Goal: Book appointment/travel/reservation

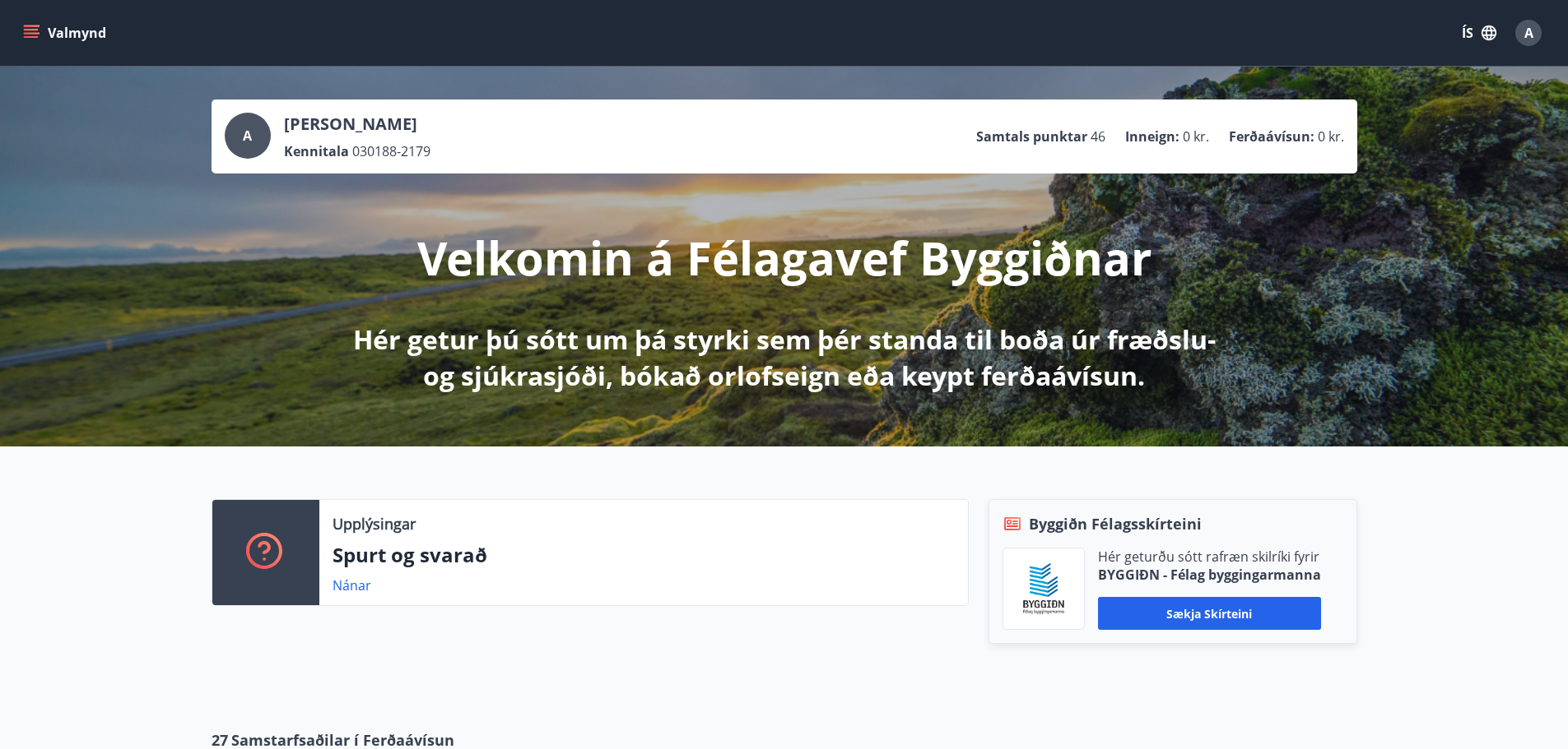
click at [69, 30] on button "Valmynd" at bounding box center [65, 32] width 93 height 29
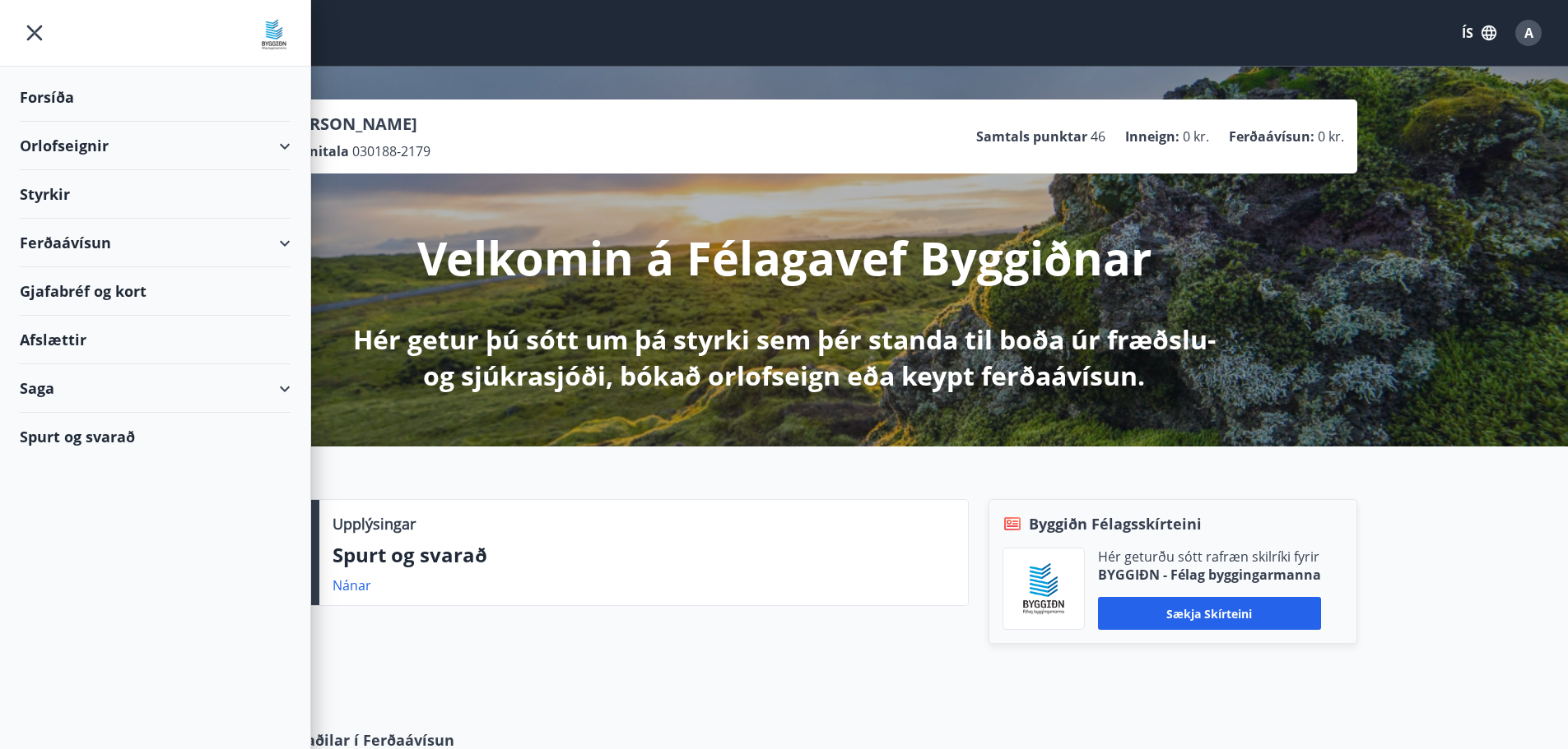
click at [59, 149] on div "Orlofseignir" at bounding box center [155, 146] width 271 height 49
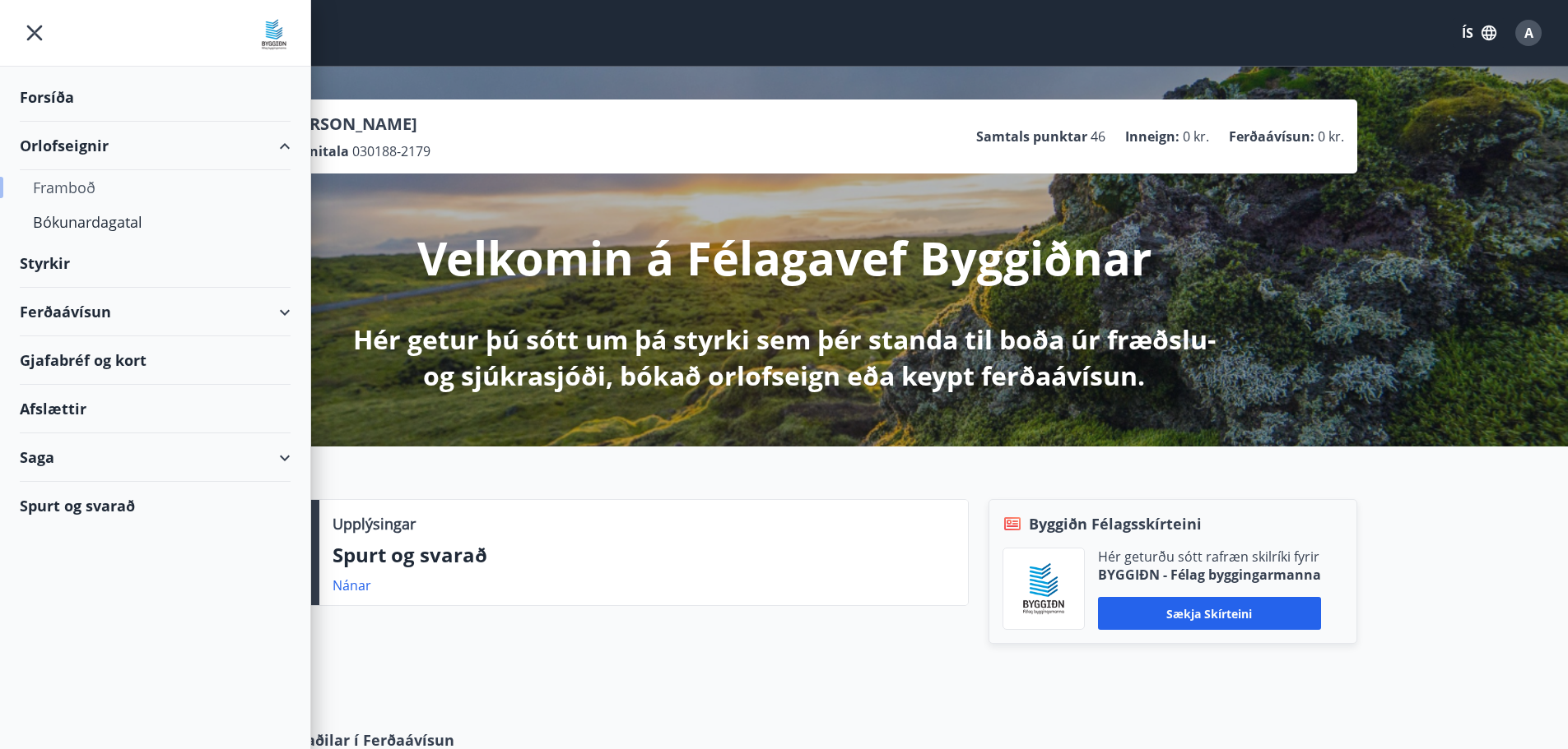
click at [65, 183] on div "Framboð" at bounding box center [155, 187] width 244 height 34
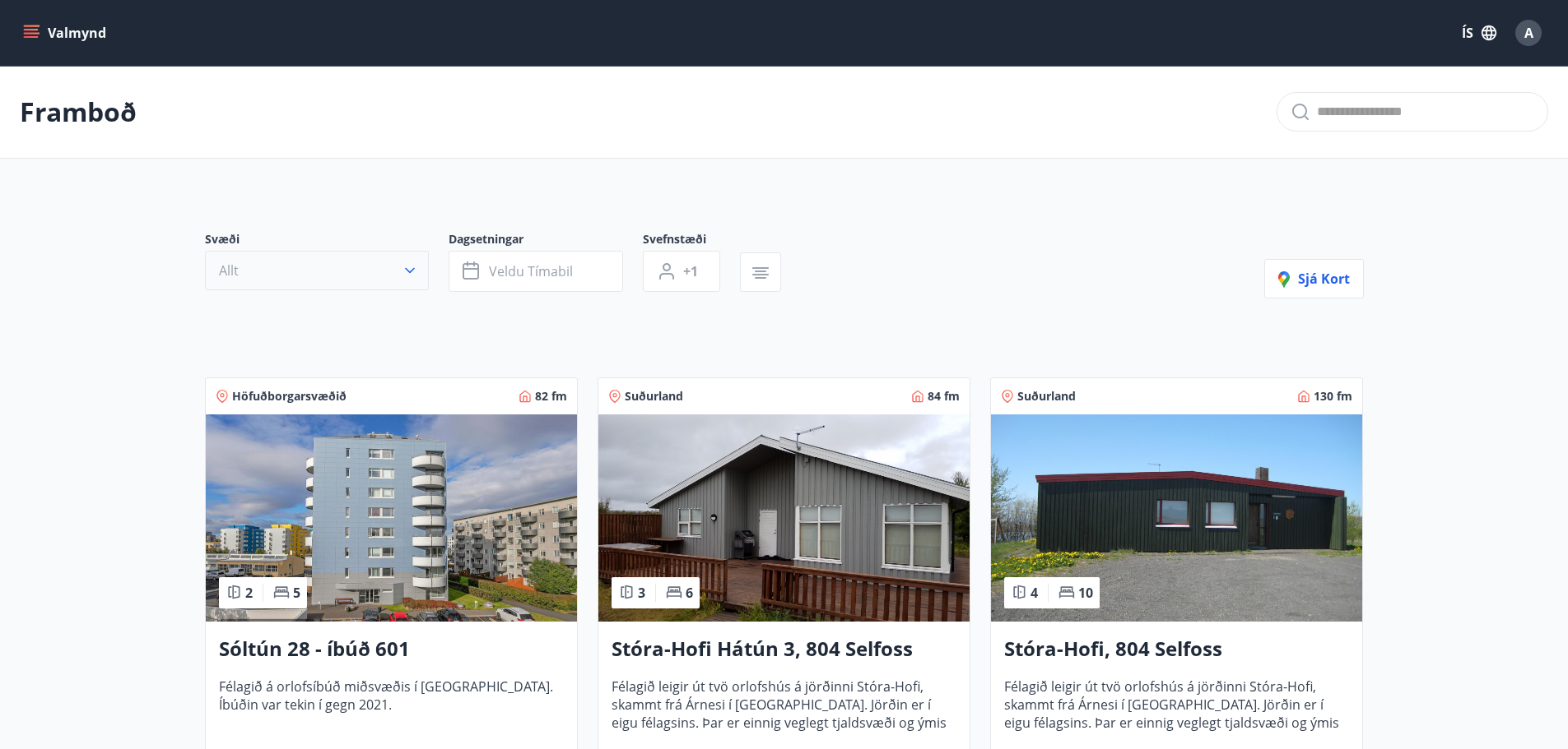
click at [322, 266] on button "Allt" at bounding box center [317, 271] width 224 height 40
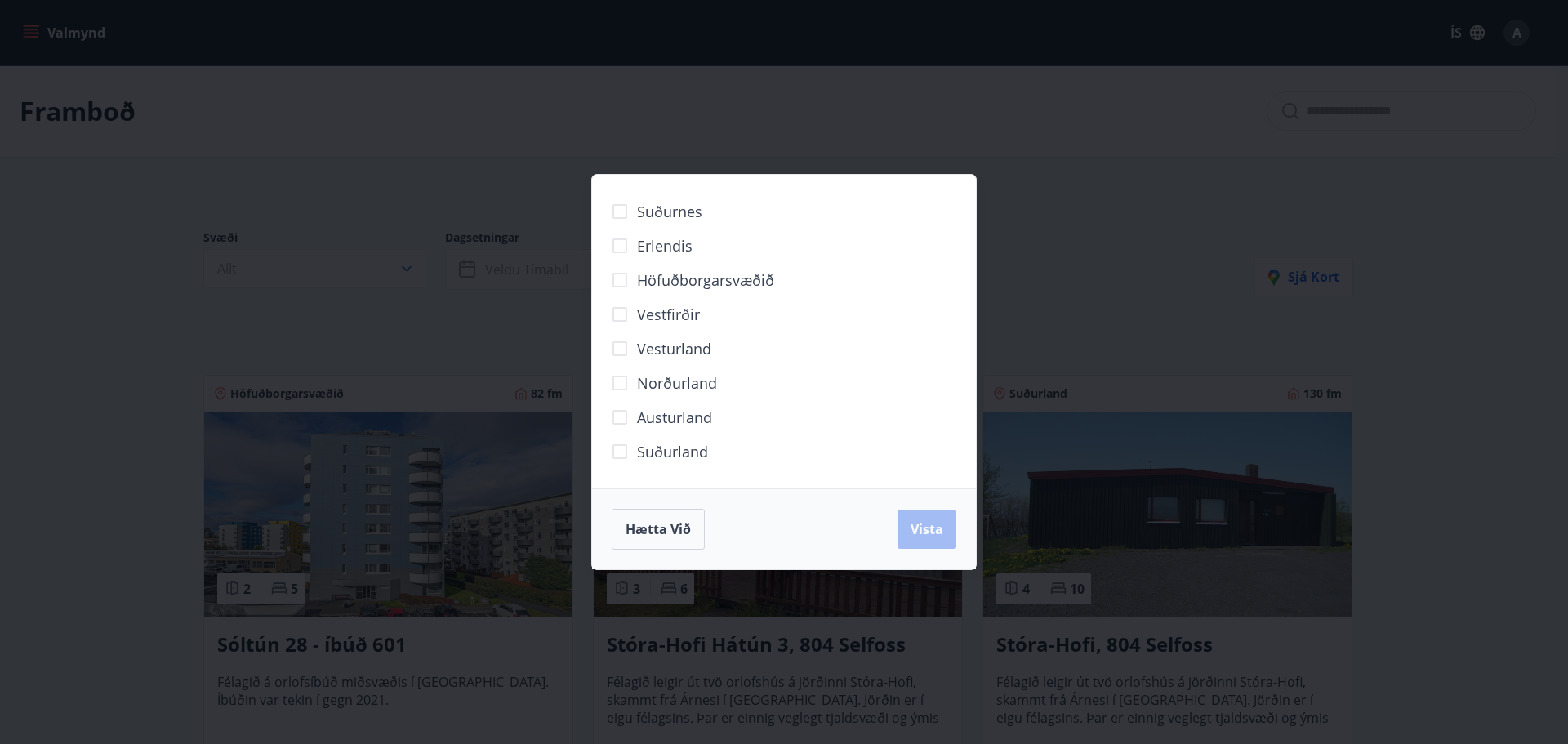
click at [1217, 148] on div "Suðurnes Erlendis Höfuðborgarsvæðið [GEOGRAPHIC_DATA] [GEOGRAPHIC_DATA] [GEOGRA…" at bounding box center [784, 372] width 1568 height 744
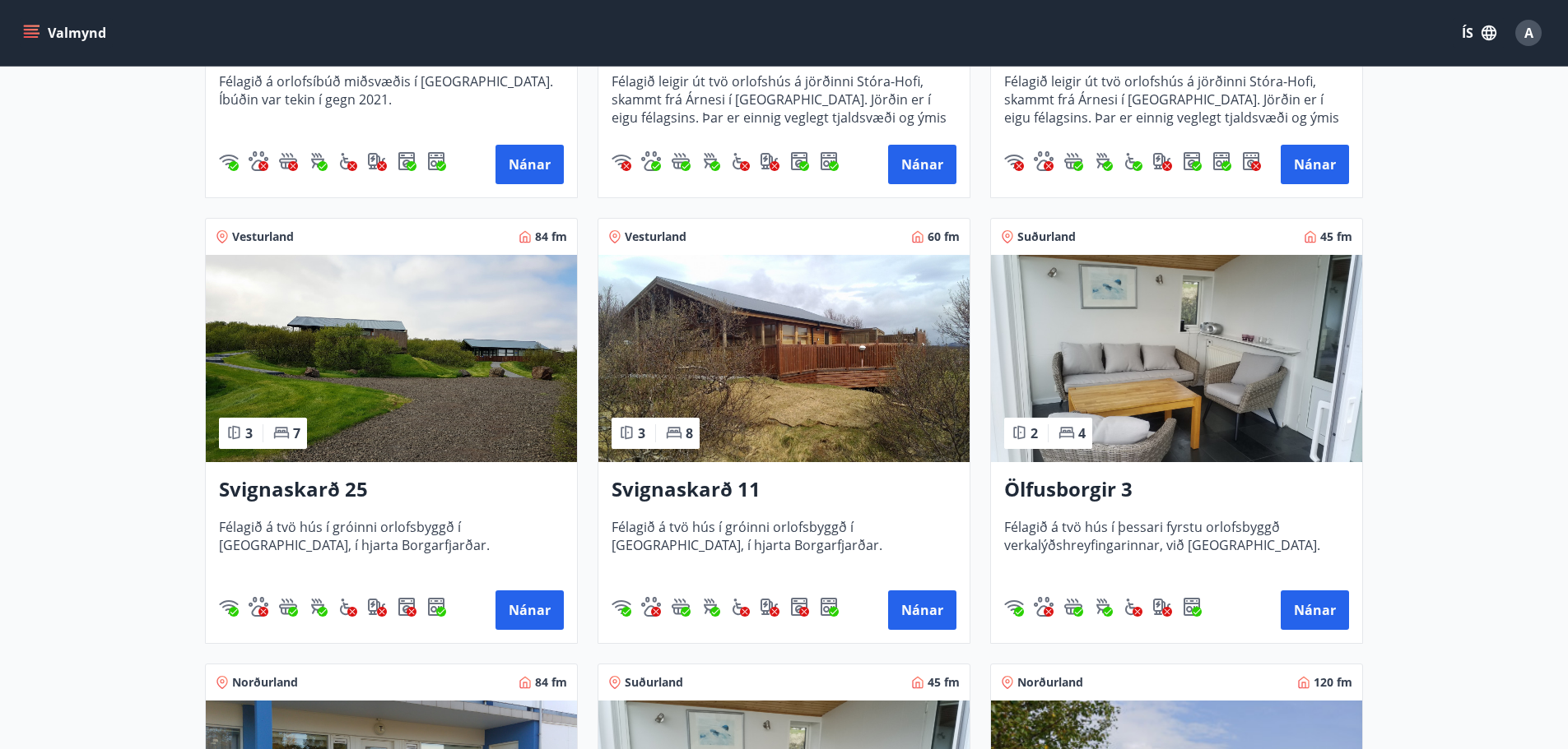
scroll to position [247, 0]
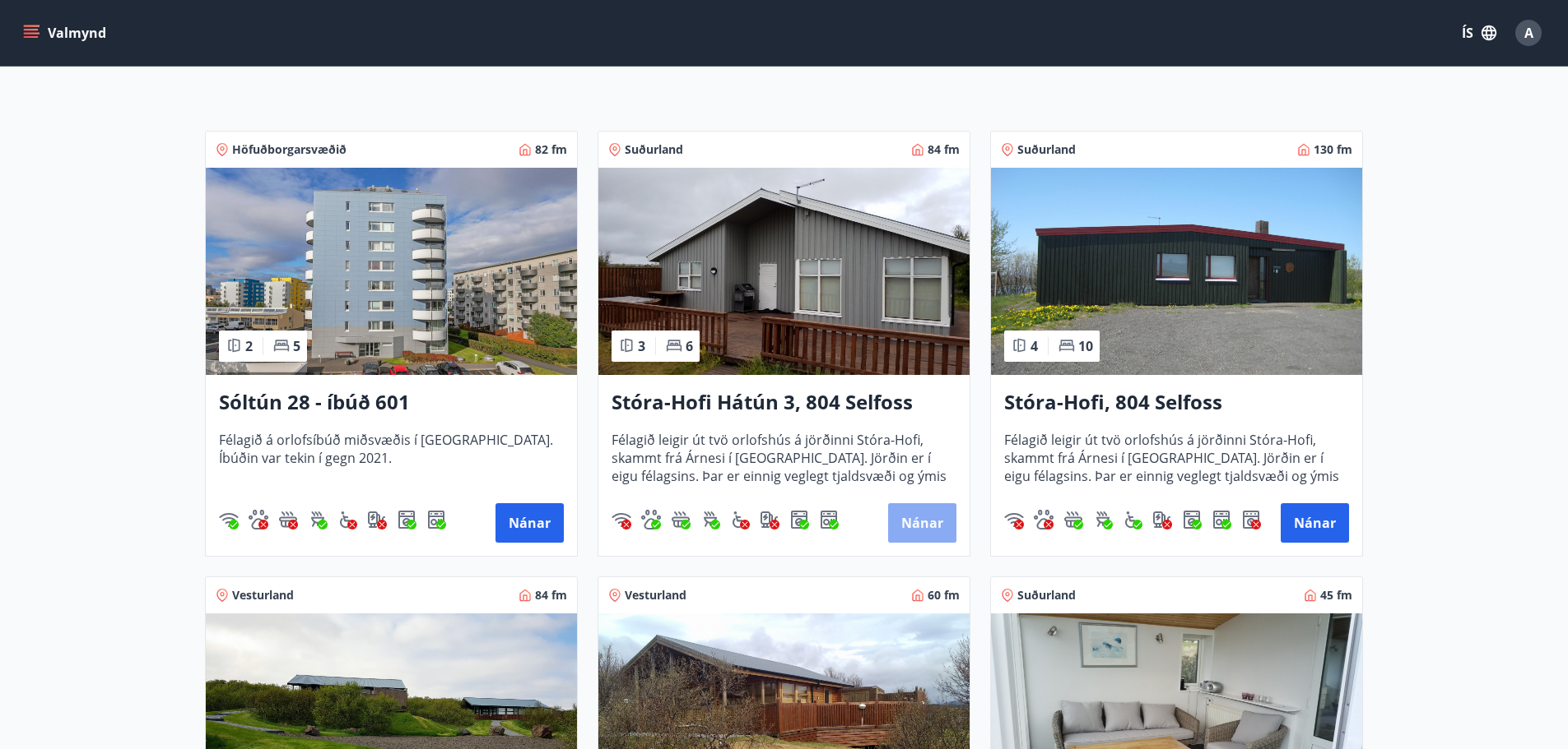
click at [917, 527] on button "Nánar" at bounding box center [921, 523] width 68 height 40
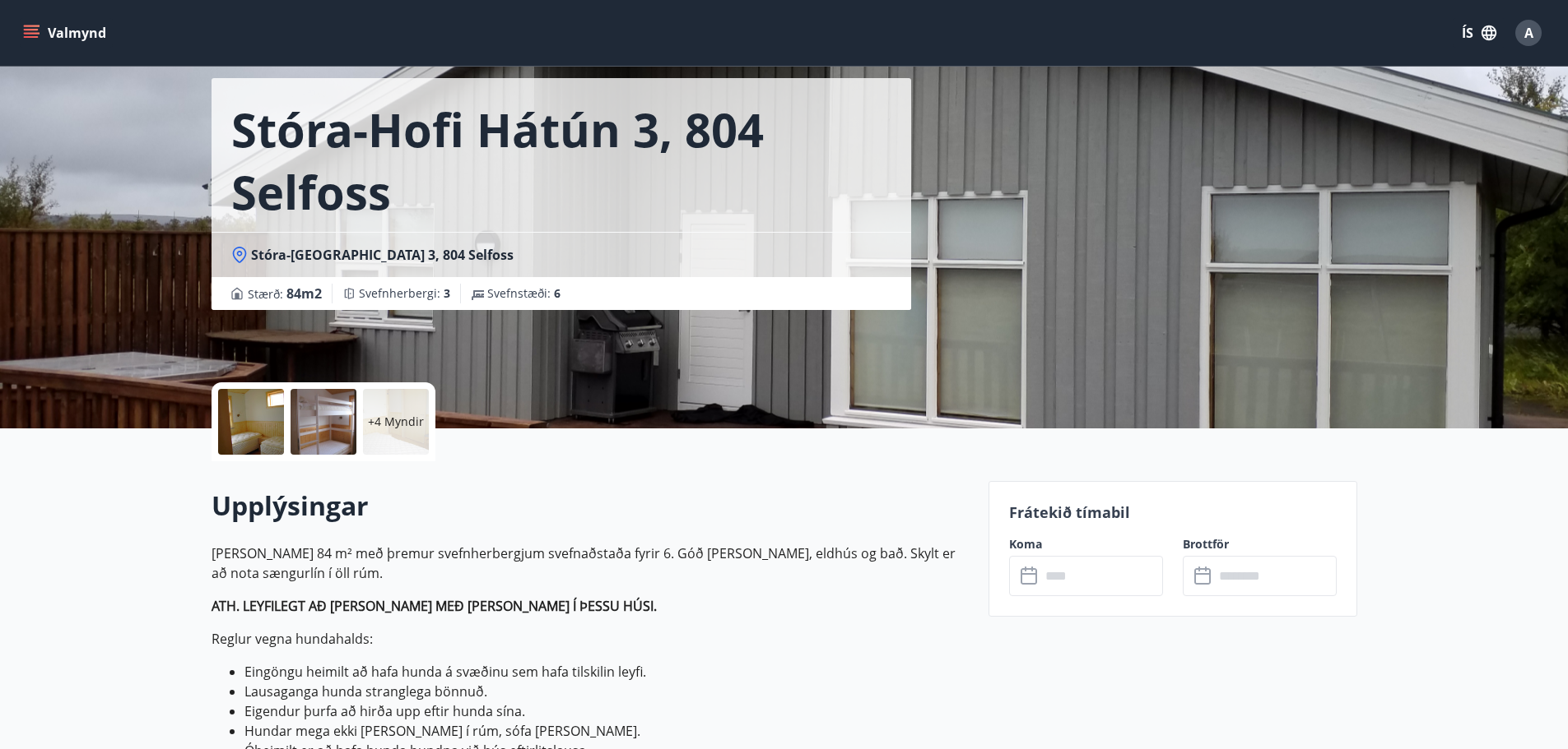
scroll to position [164, 0]
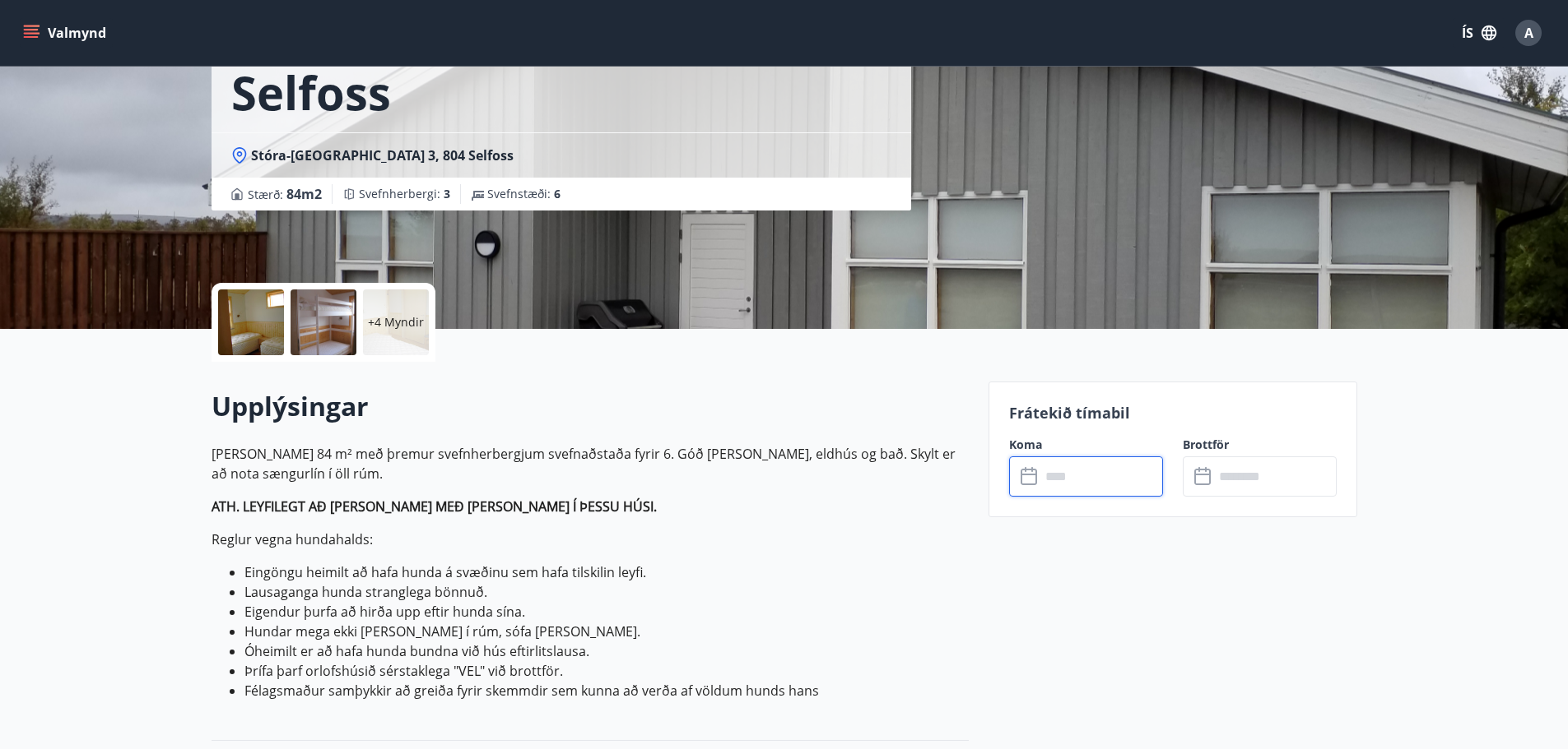
click at [1093, 476] on input "text" at bounding box center [1101, 477] width 123 height 41
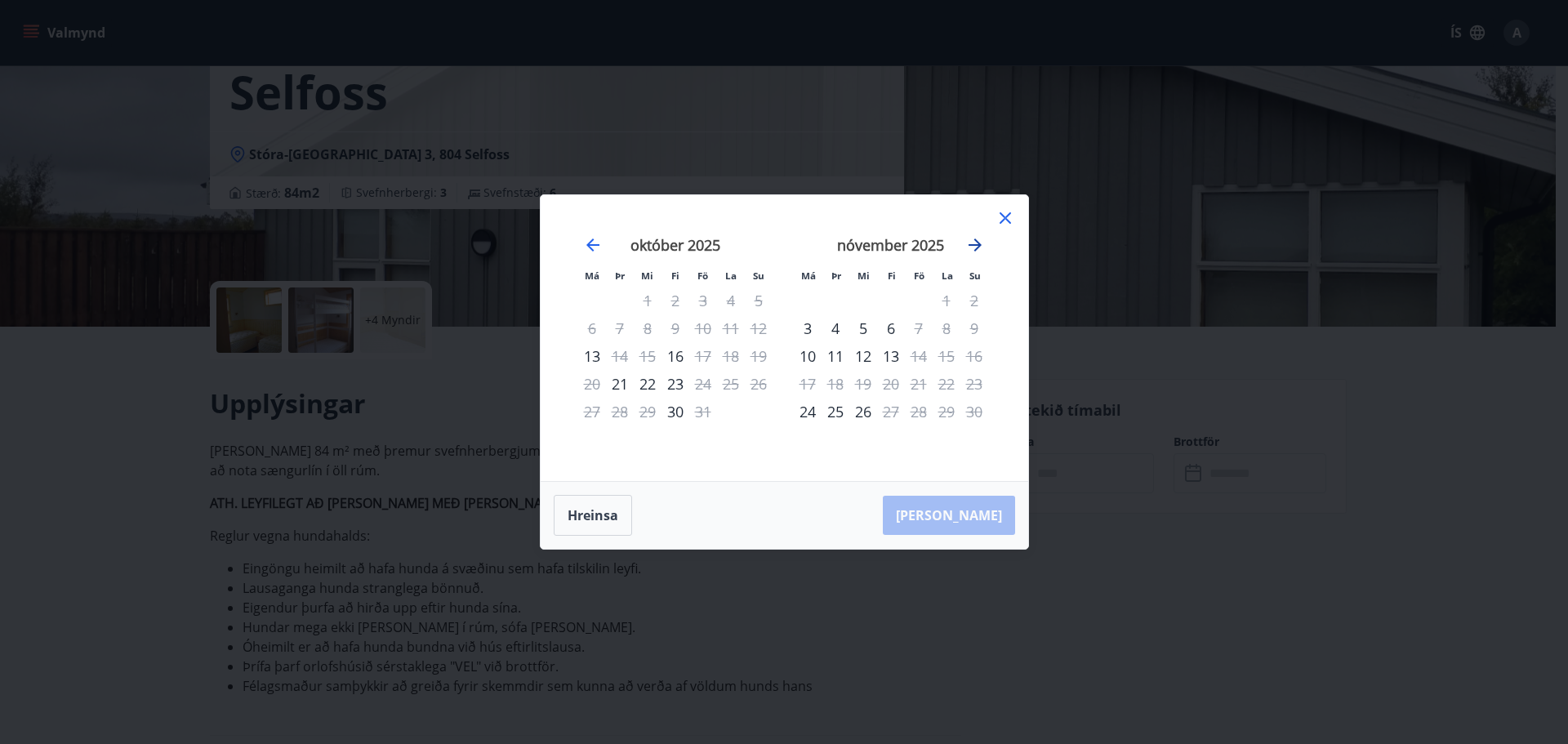
click at [980, 245] on icon "Move forward to switch to the next month." at bounding box center [975, 245] width 13 height 13
click at [644, 353] on div "17" at bounding box center [648, 357] width 28 height 28
click at [701, 358] on div "[PERSON_NAME] útritun í boði" at bounding box center [731, 337] width 192 height 42
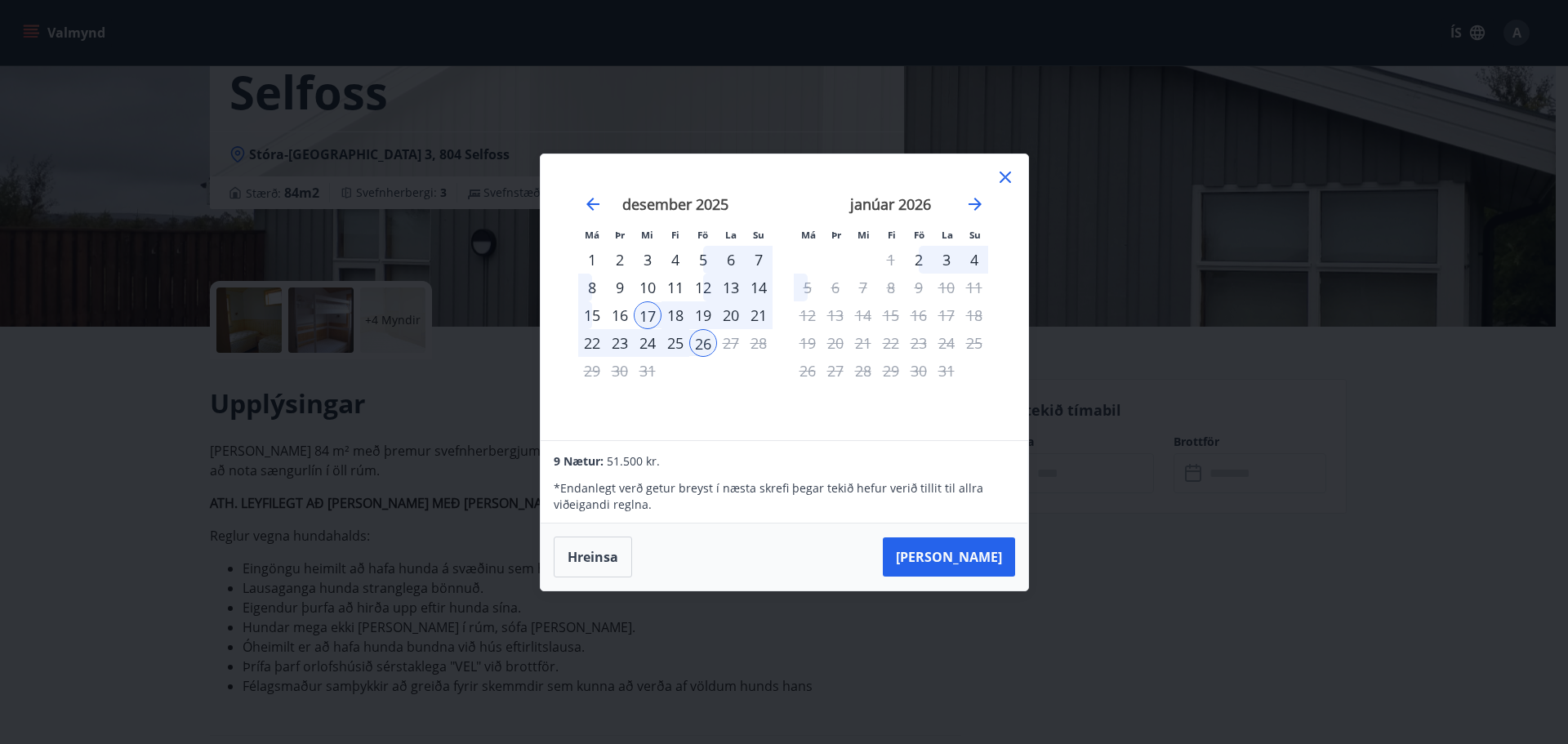
click at [649, 309] on div "17" at bounding box center [648, 315] width 28 height 28
click at [601, 554] on button "Hreinsa" at bounding box center [593, 557] width 78 height 40
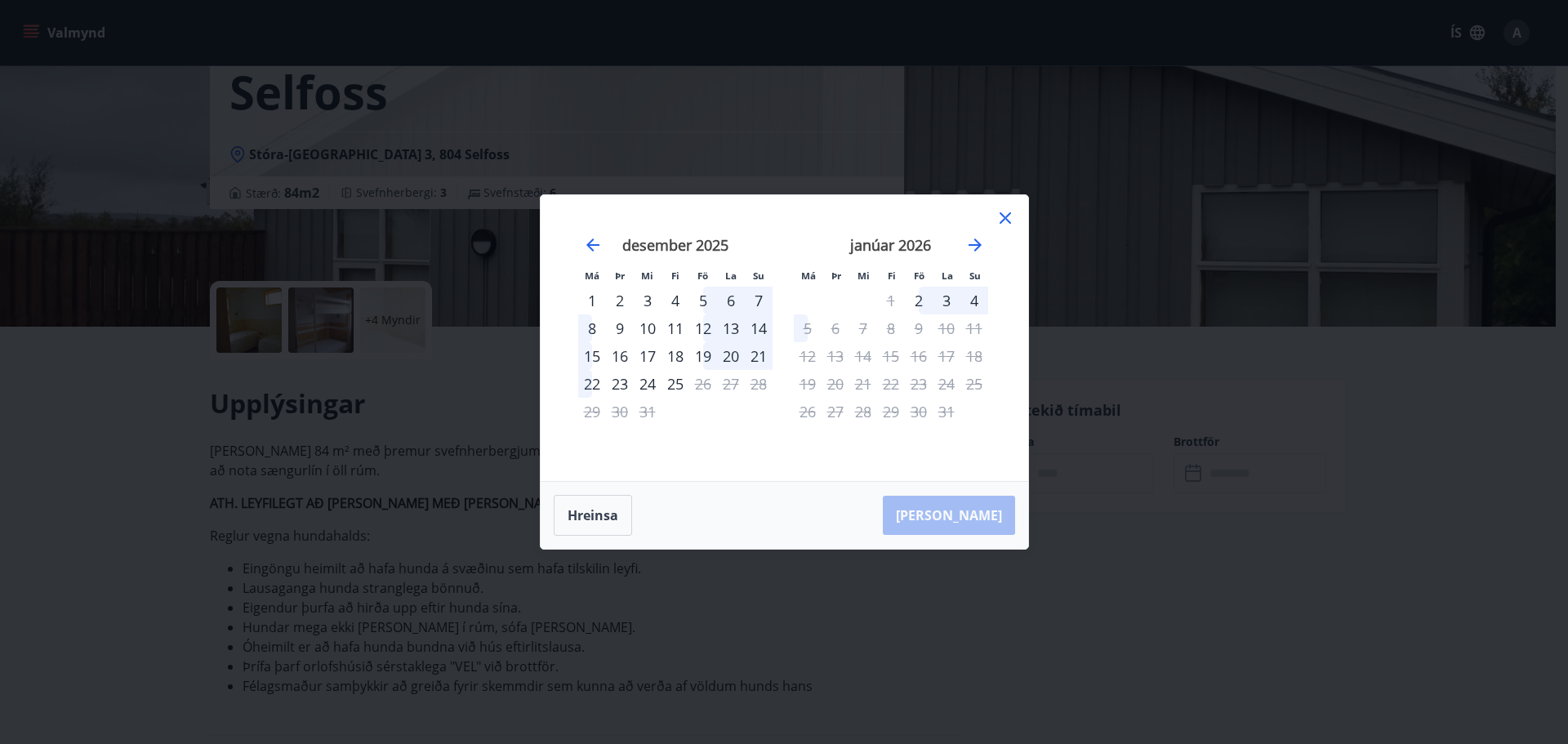
click at [647, 352] on div "17" at bounding box center [648, 357] width 28 height 28
click at [676, 360] on div "18" at bounding box center [675, 357] width 28 height 28
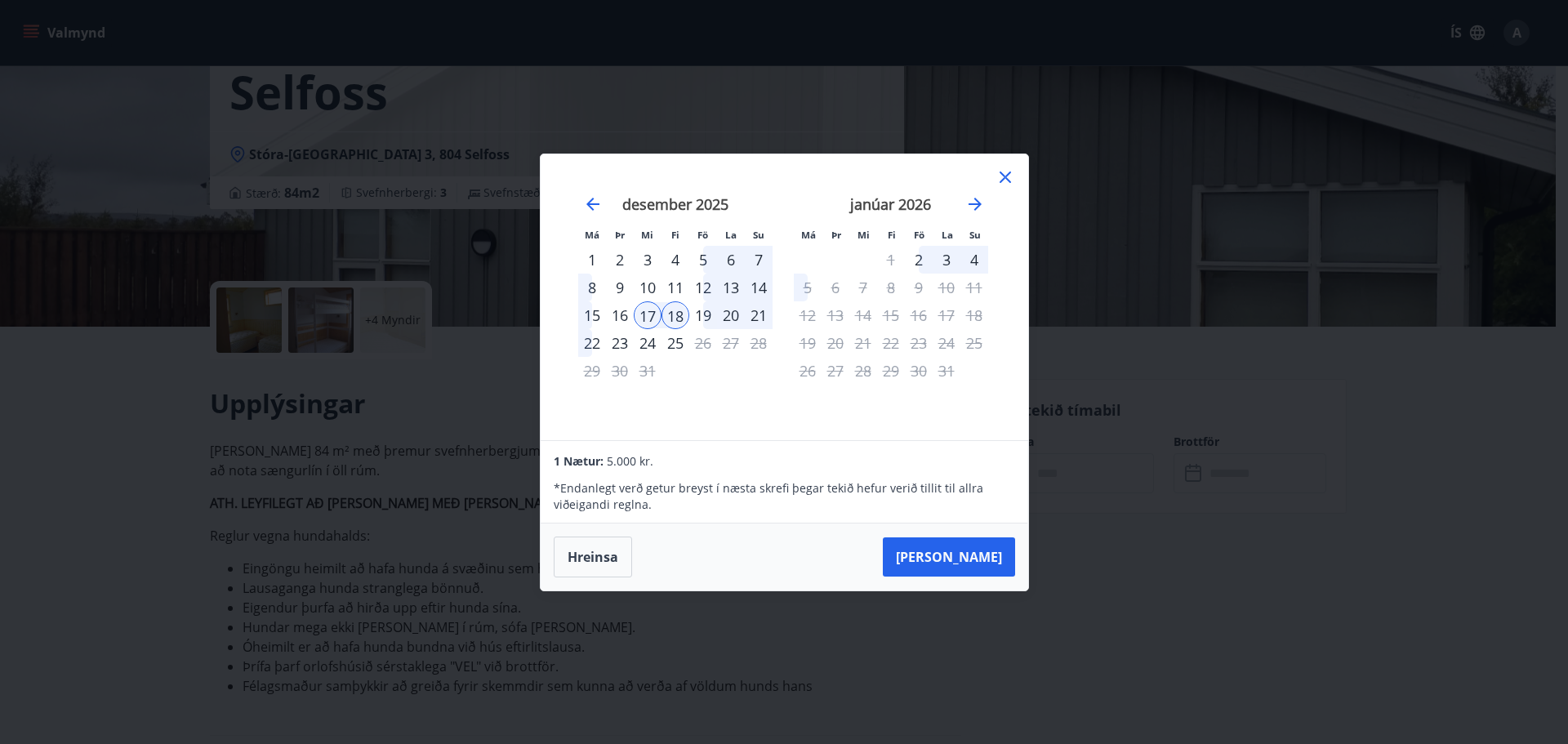
click at [1001, 173] on icon at bounding box center [1004, 177] width 11 height 11
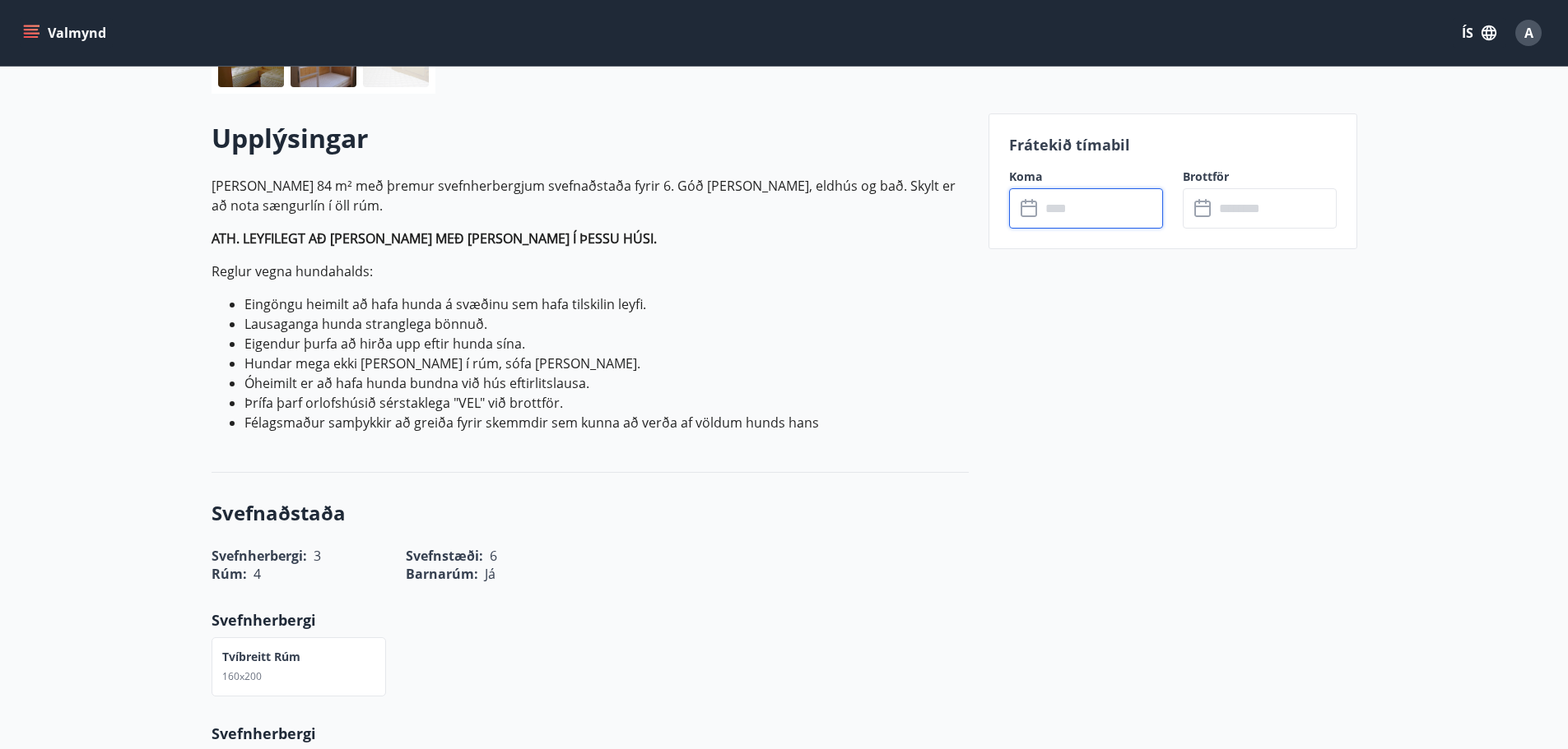
scroll to position [247, 0]
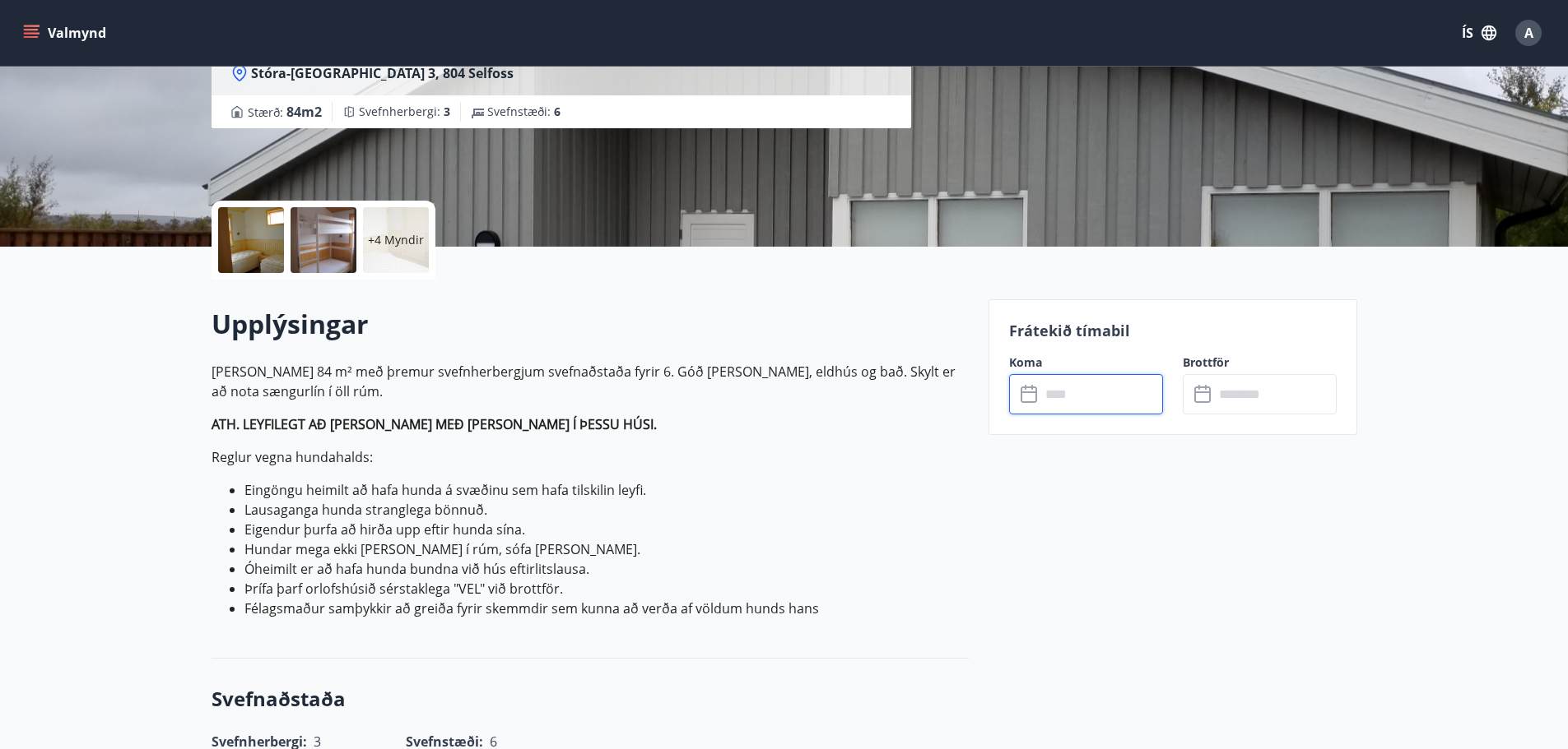
click at [966, 456] on p "Reglur vegna hundahalds:" at bounding box center [590, 457] width 757 height 19
click at [1059, 397] on input "text" at bounding box center [1101, 394] width 123 height 41
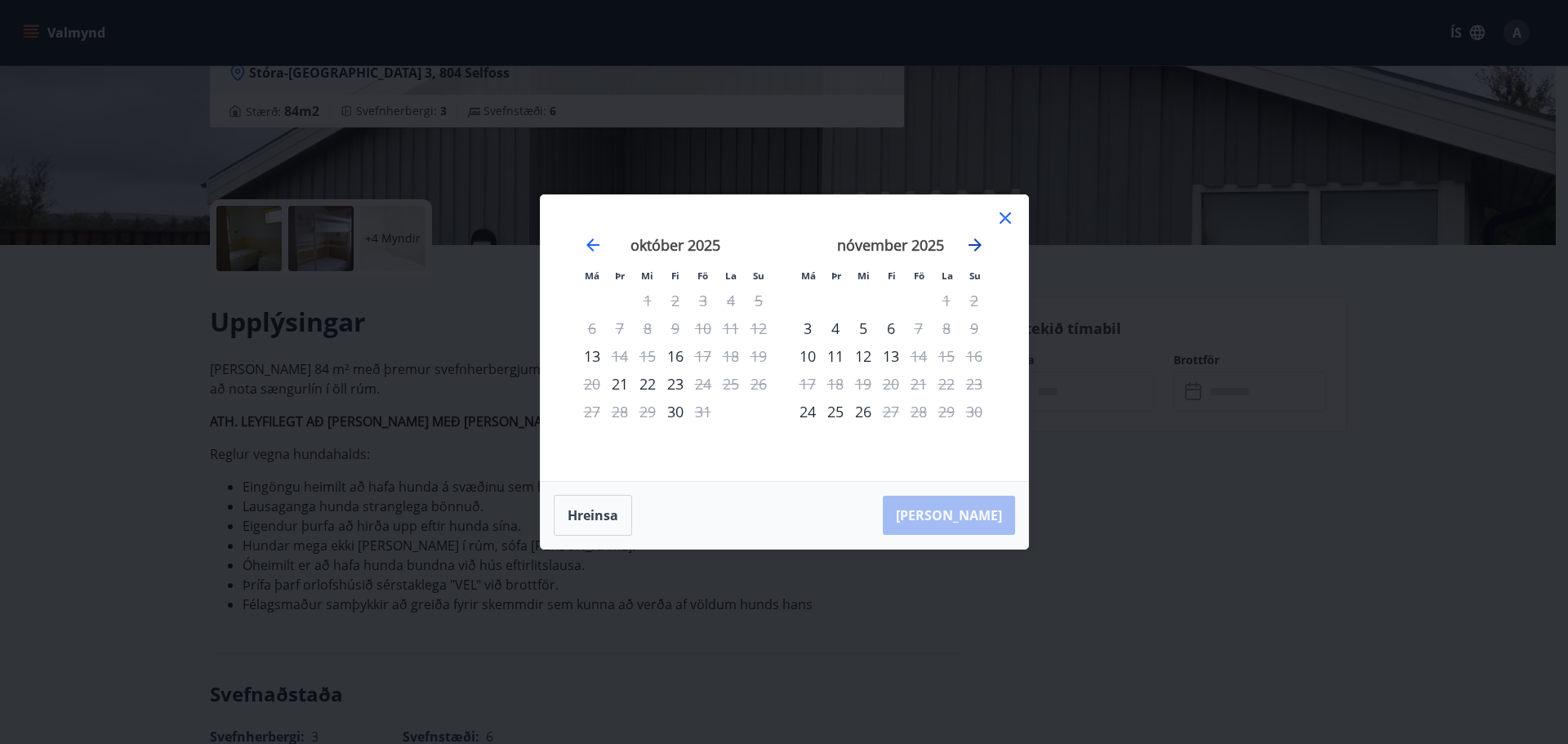
click at [969, 249] on icon "Move forward to switch to the next month." at bounding box center [975, 245] width 19 height 19
click at [972, 247] on icon "Move forward to switch to the next month." at bounding box center [975, 245] width 19 height 19
click at [1006, 213] on icon at bounding box center [1005, 218] width 19 height 19
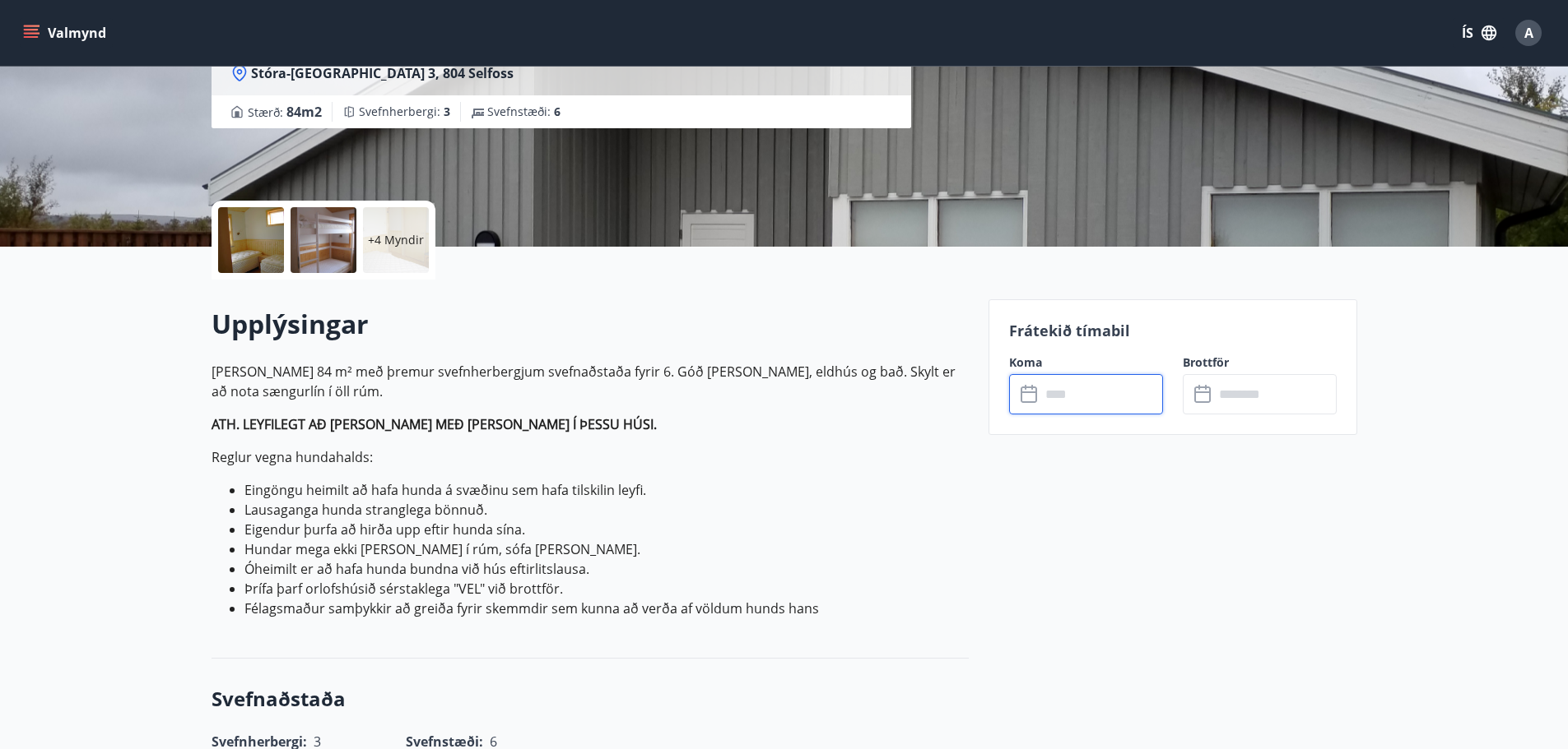
click at [66, 6] on div "Valmynd ÍS A" at bounding box center [784, 33] width 1568 height 65
click at [65, 27] on button "Valmynd" at bounding box center [65, 32] width 93 height 29
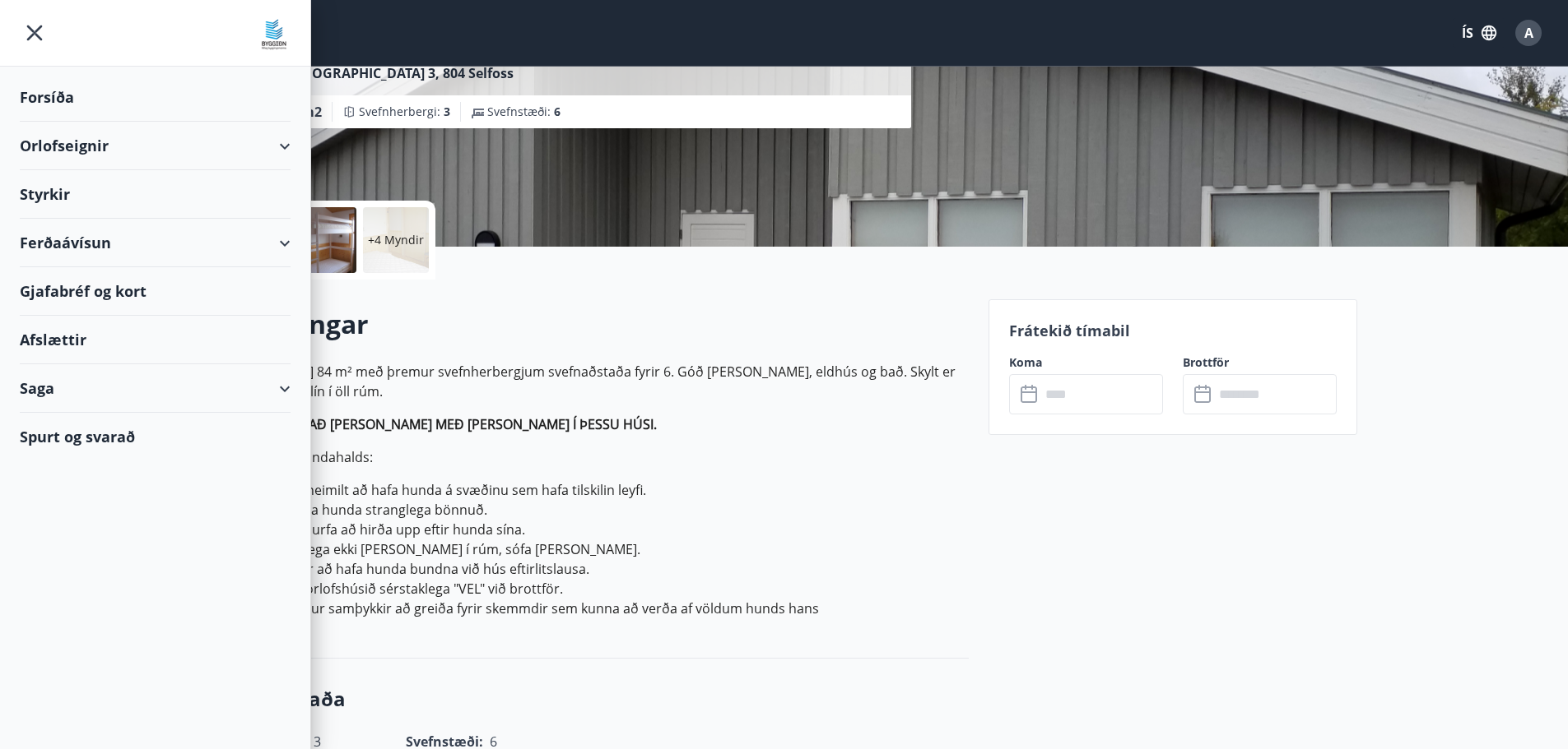
click at [42, 104] on div "Forsíða" at bounding box center [155, 97] width 271 height 49
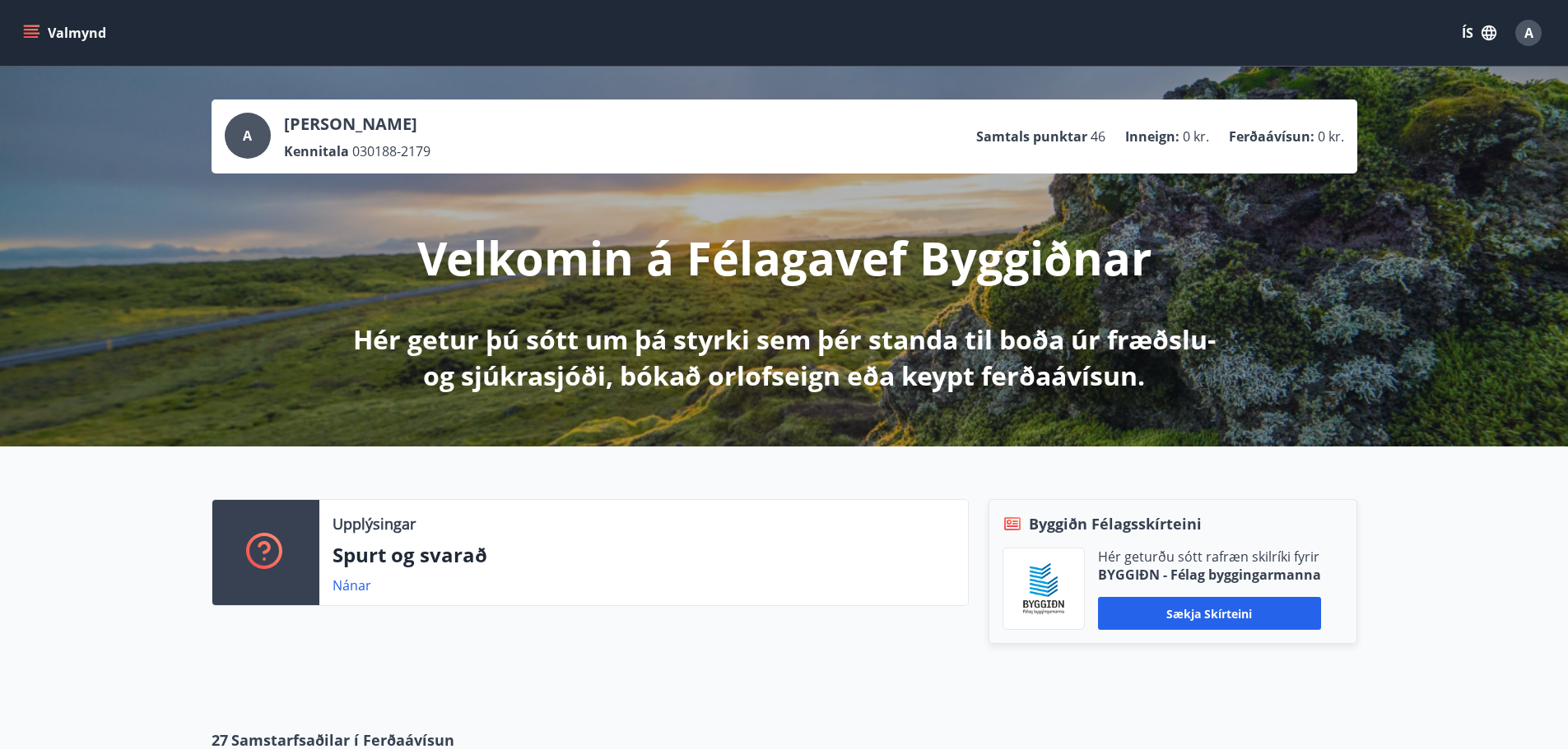
click at [53, 27] on button "Valmynd" at bounding box center [65, 32] width 93 height 29
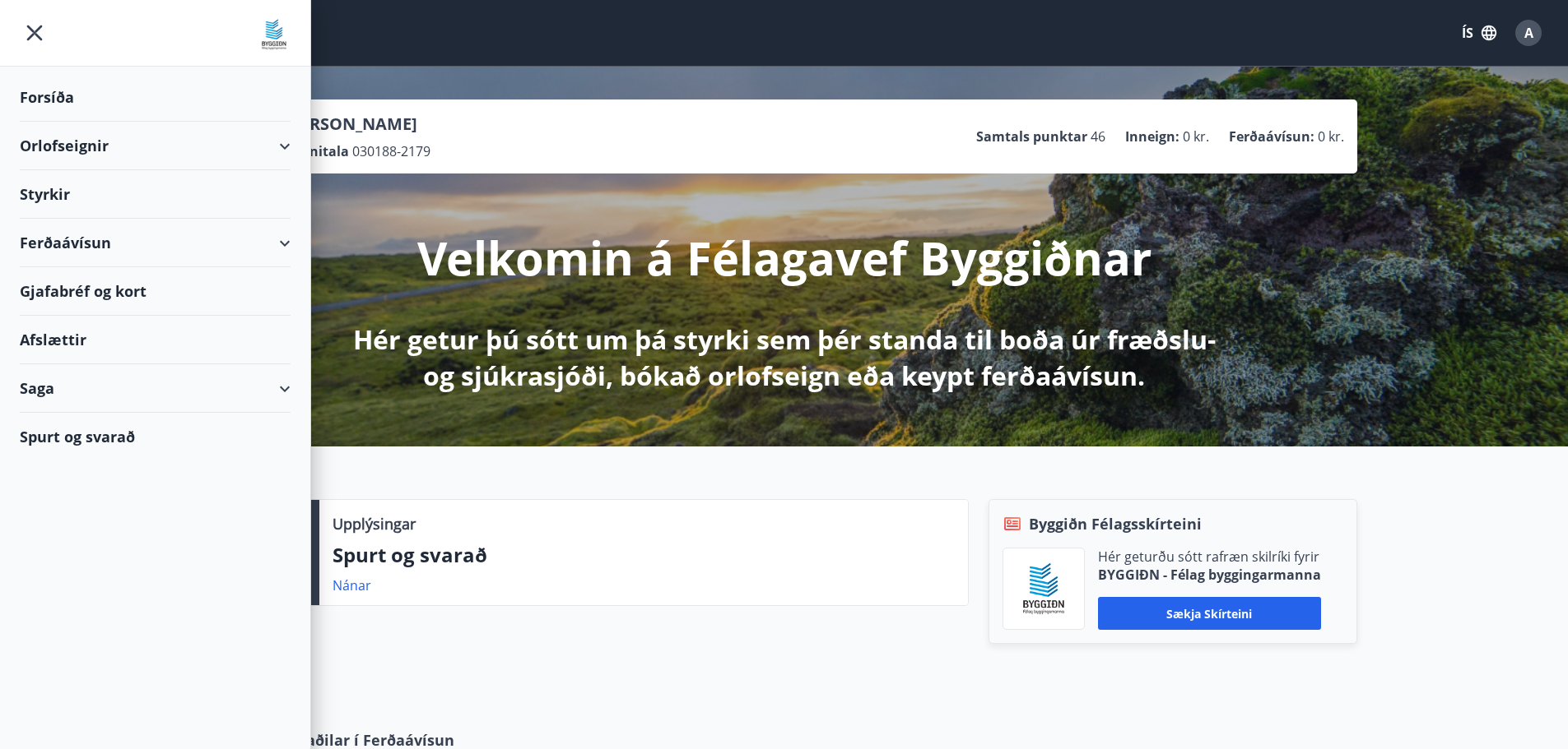
click at [65, 146] on div "Orlofseignir" at bounding box center [155, 146] width 271 height 49
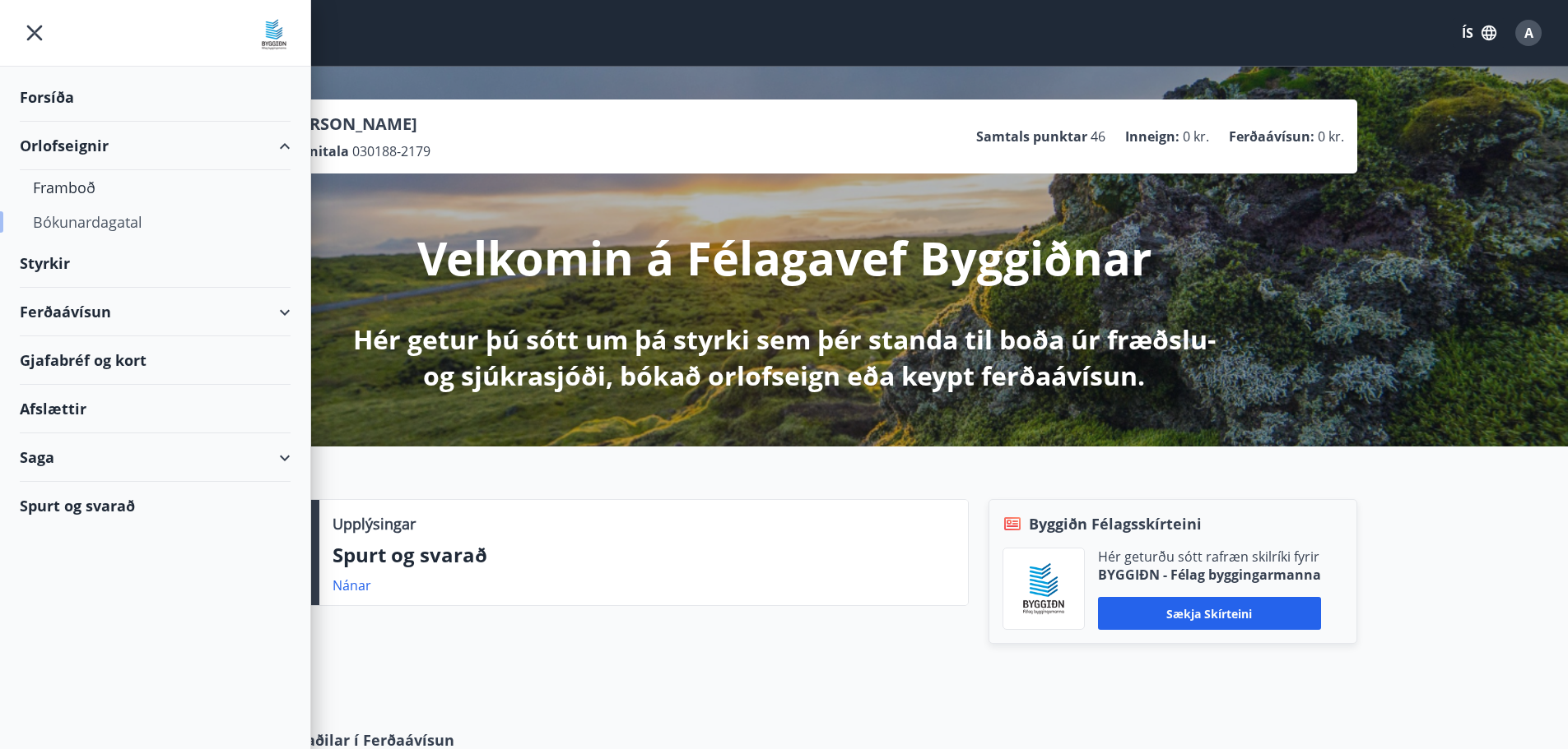
click at [77, 219] on div "Bókunardagatal" at bounding box center [155, 222] width 244 height 34
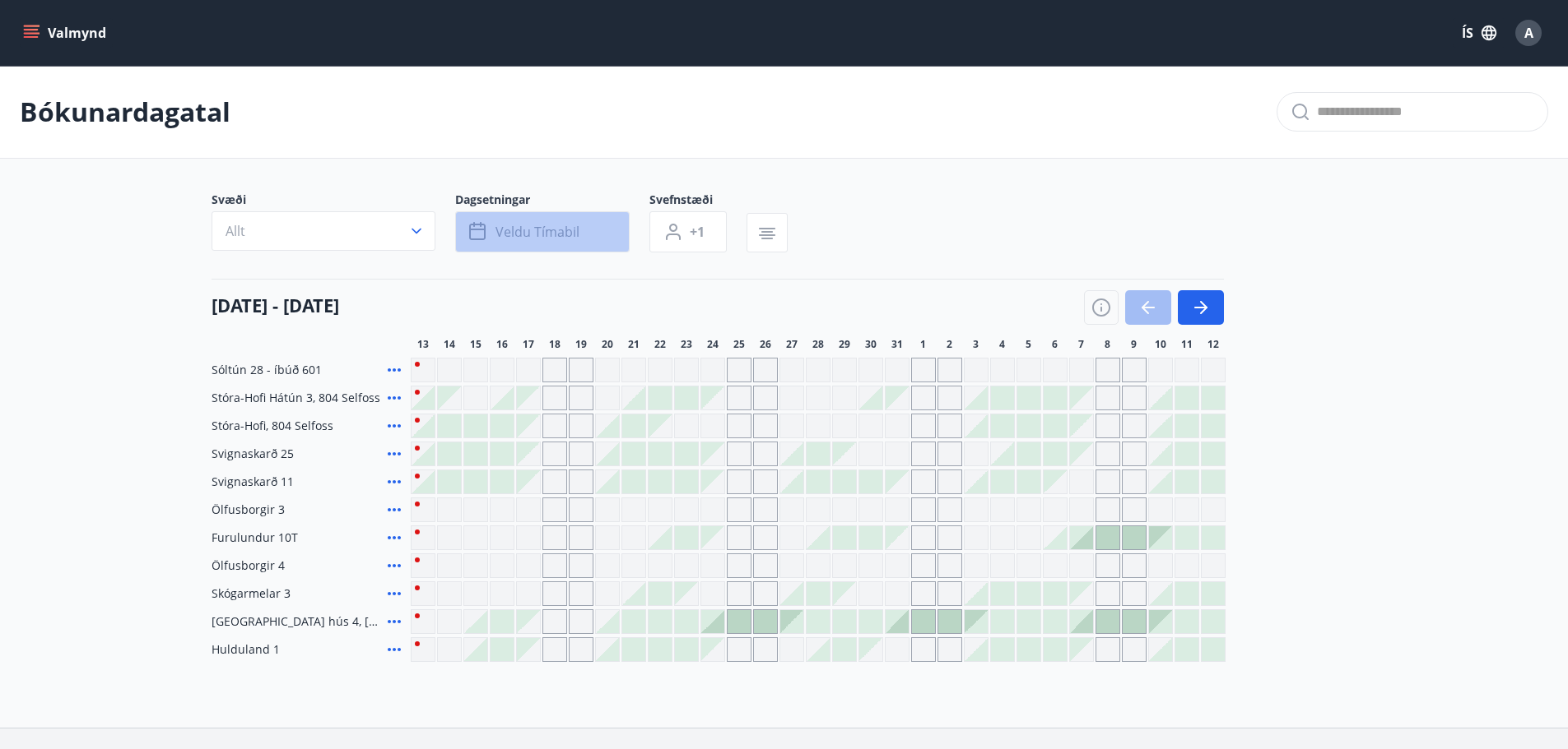
click at [538, 235] on span "Veldu tímabil" at bounding box center [537, 232] width 84 height 18
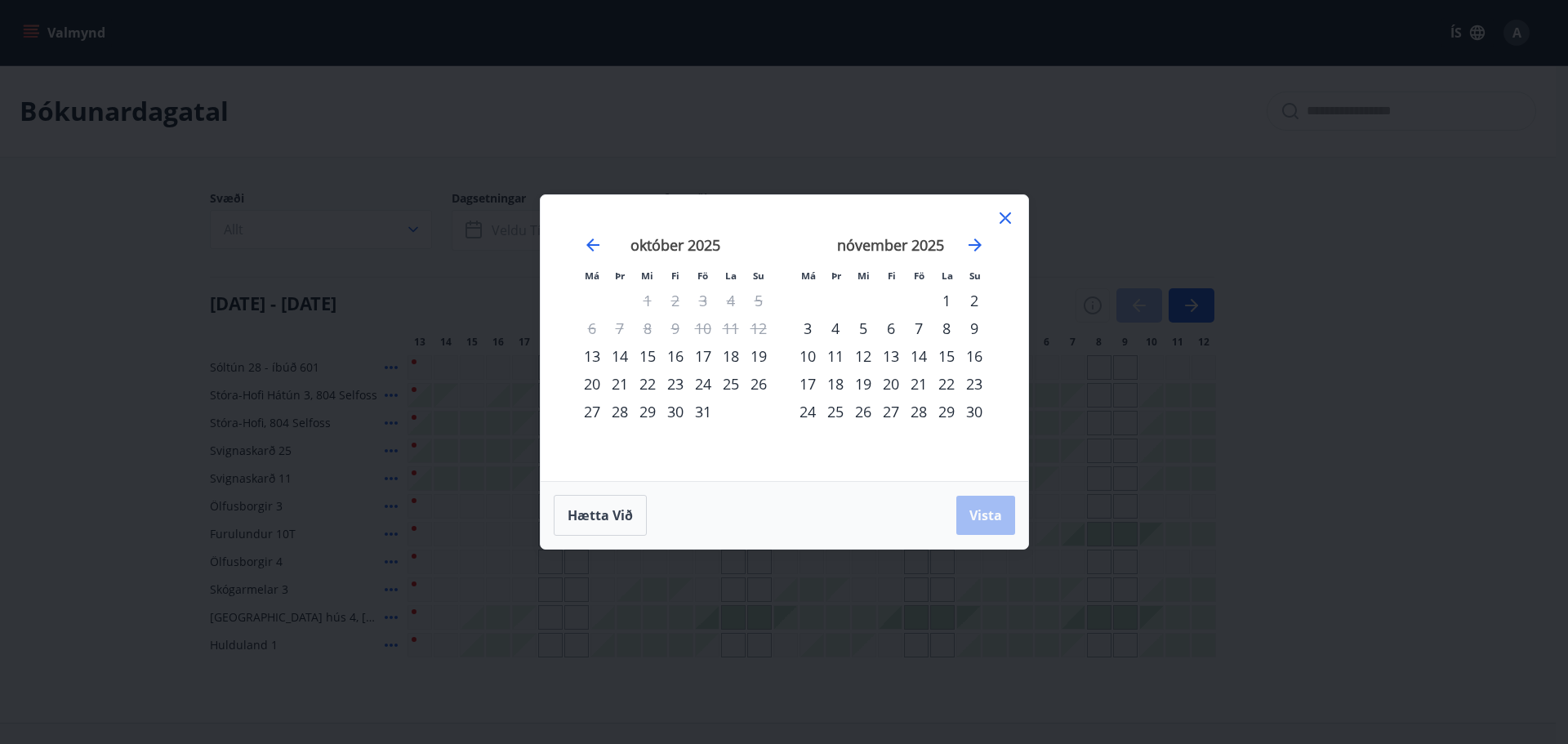
click at [1011, 213] on icon at bounding box center [1005, 218] width 19 height 19
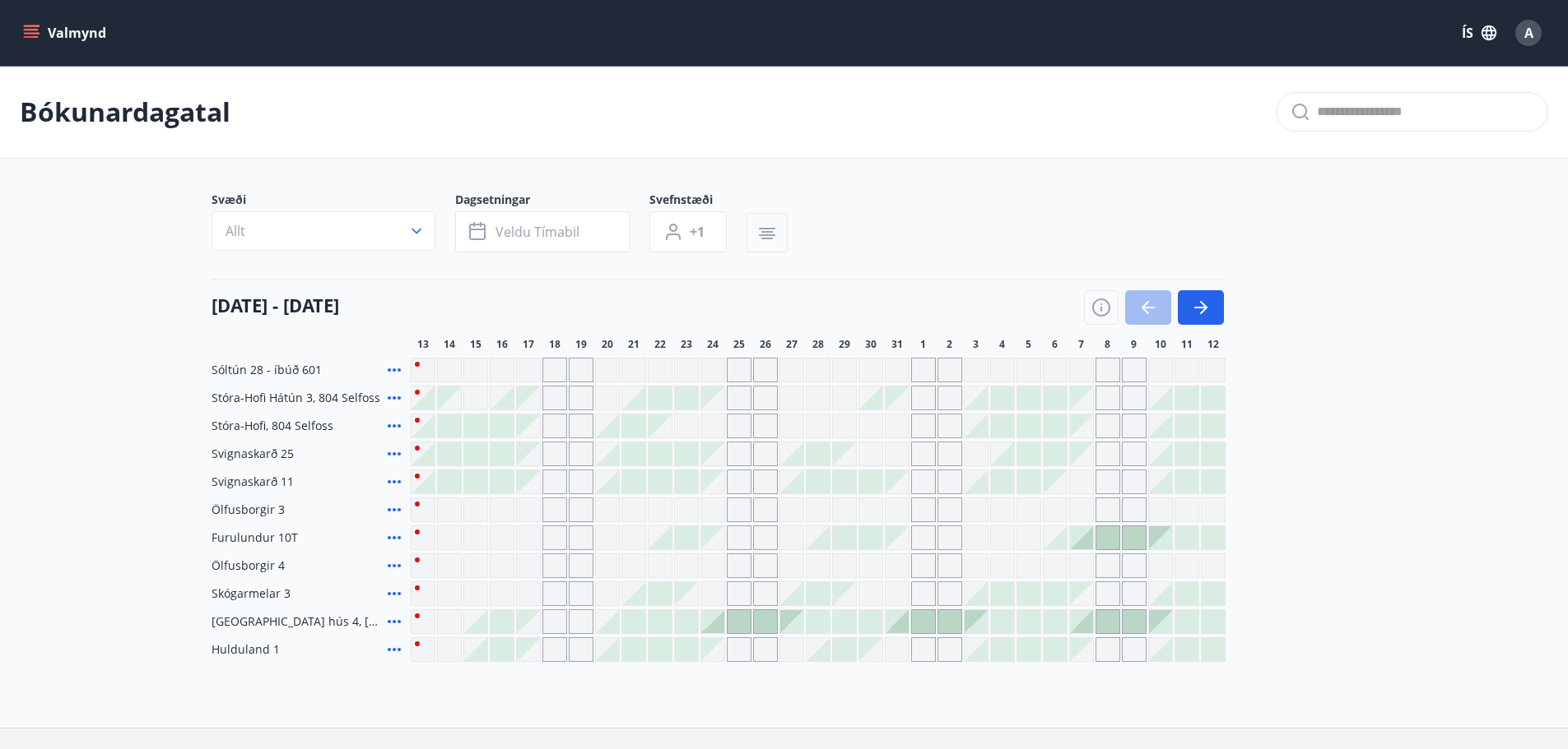
click at [761, 229] on icon "button" at bounding box center [766, 229] width 17 height 2
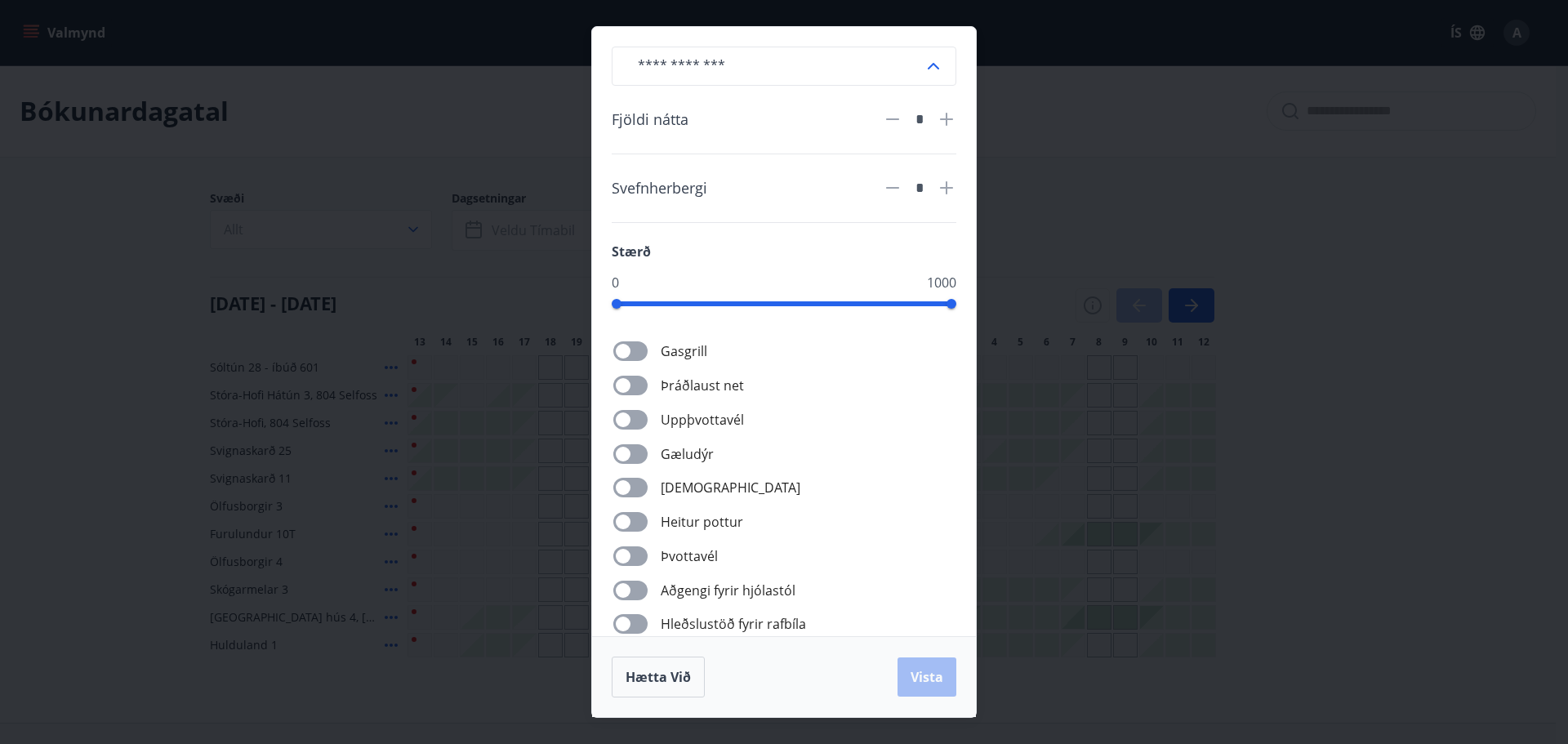
click at [1063, 126] on div "​ Fjöldi nátta * Svefnherbergi * Stærð 0 1000 Gasgrill Þráðlaust net Uppþvottav…" at bounding box center [784, 372] width 1568 height 744
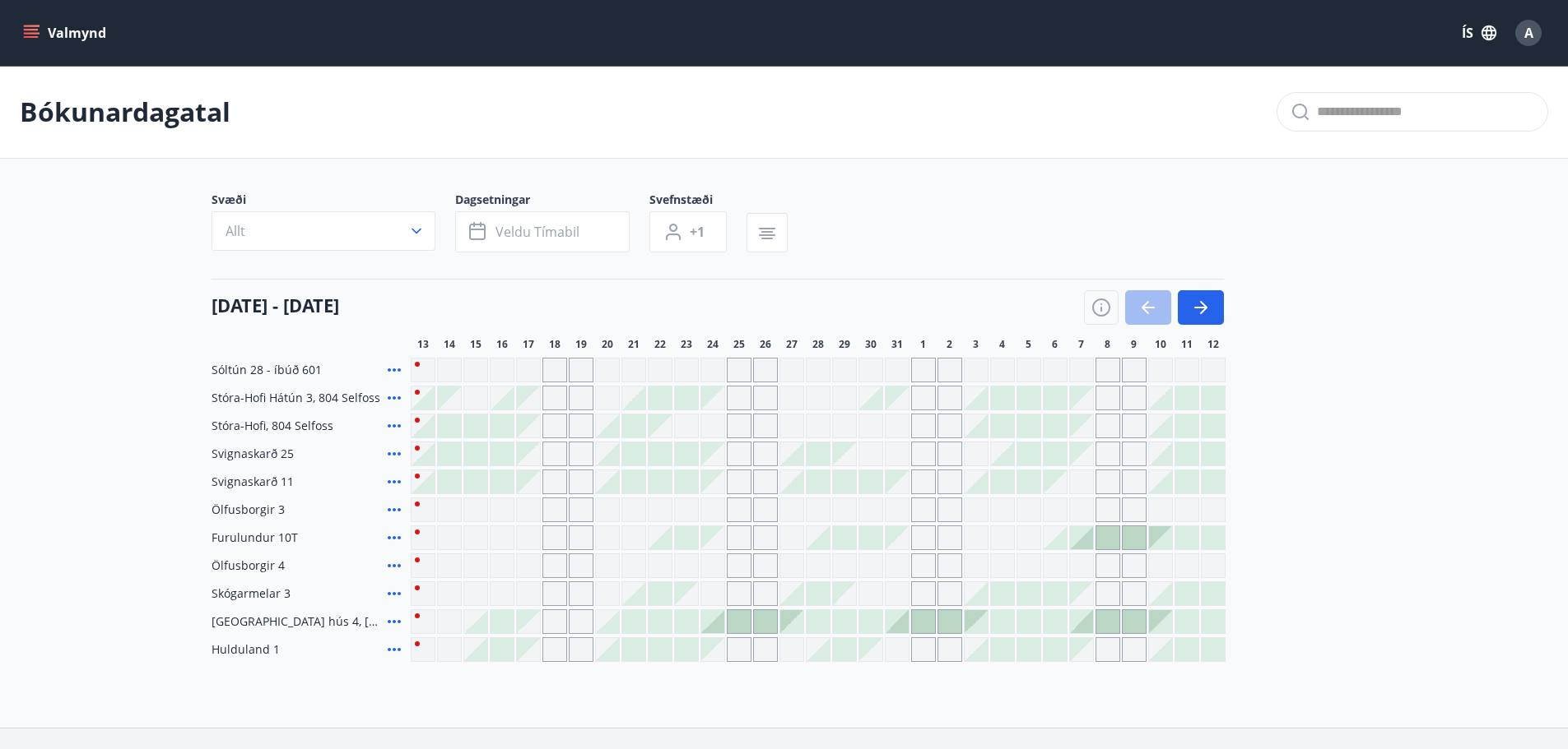
click at [119, 304] on main "Bókunardagatal Svæði Allt Dagsetningar Veldu tímabil Svefnstæði +1 [DATE] - [DA…" at bounding box center [784, 363] width 1568 height 596
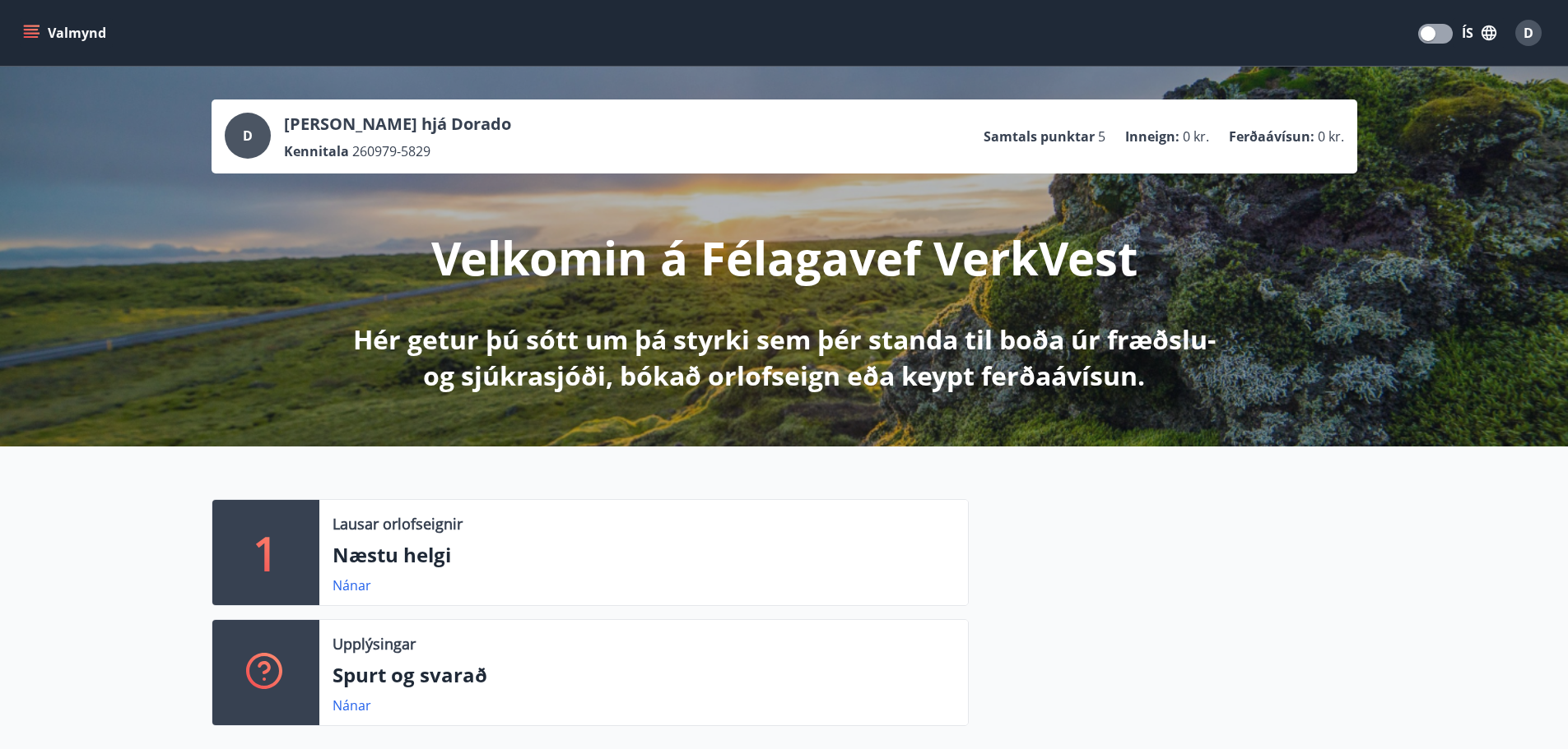
click at [54, 28] on button "Valmynd" at bounding box center [65, 32] width 93 height 29
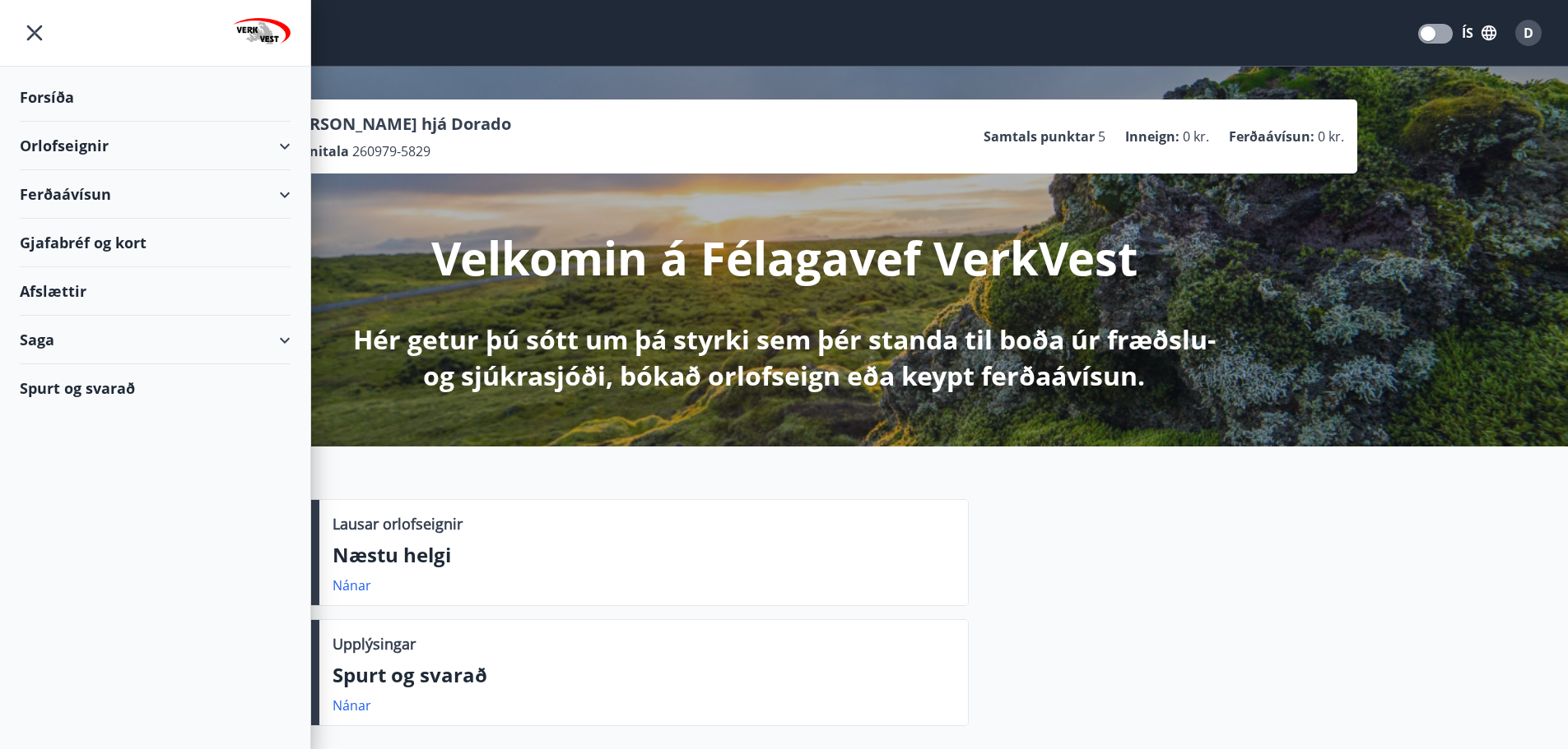
click at [64, 147] on div "Orlofseignir" at bounding box center [155, 146] width 271 height 49
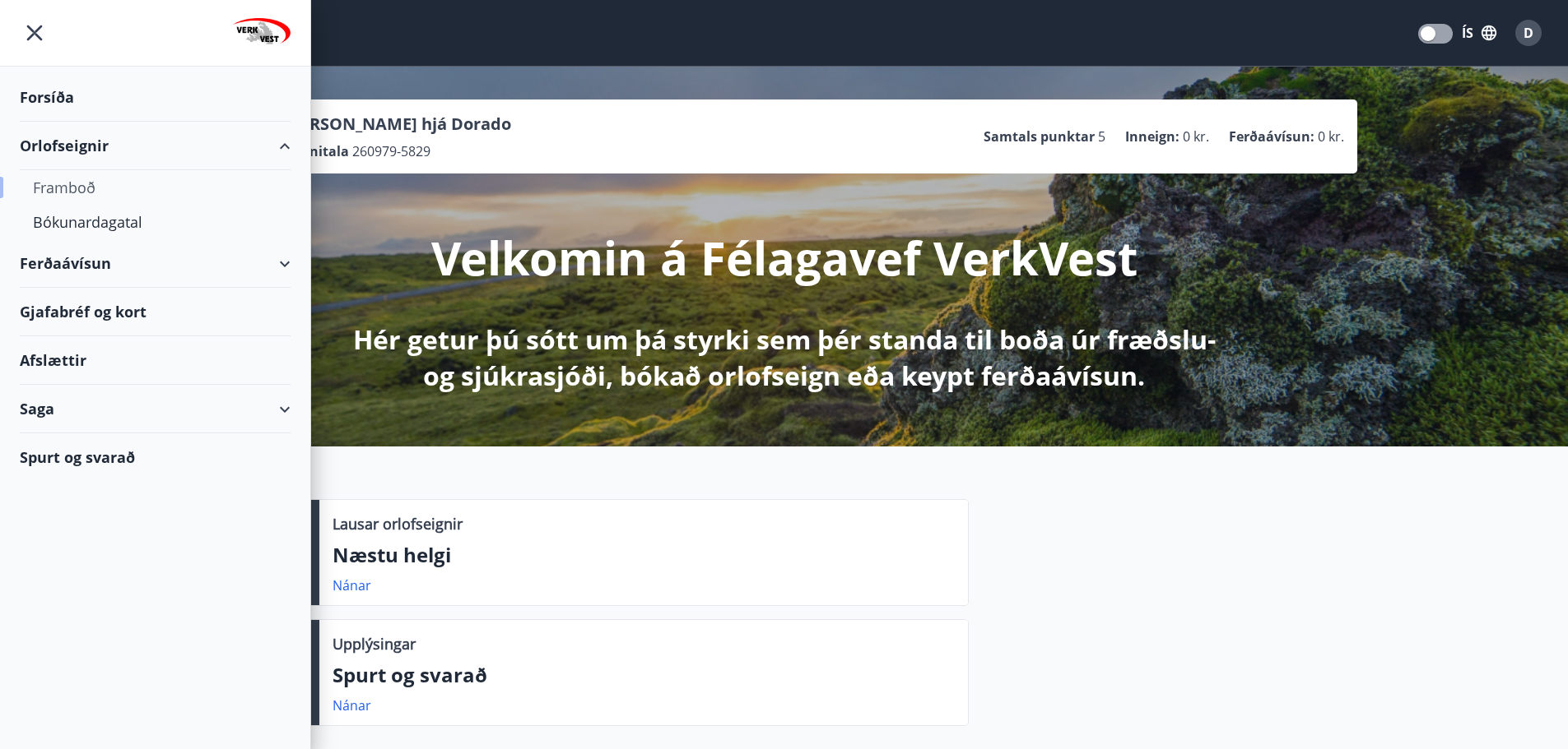
click at [56, 190] on div "Framboð" at bounding box center [155, 187] width 244 height 34
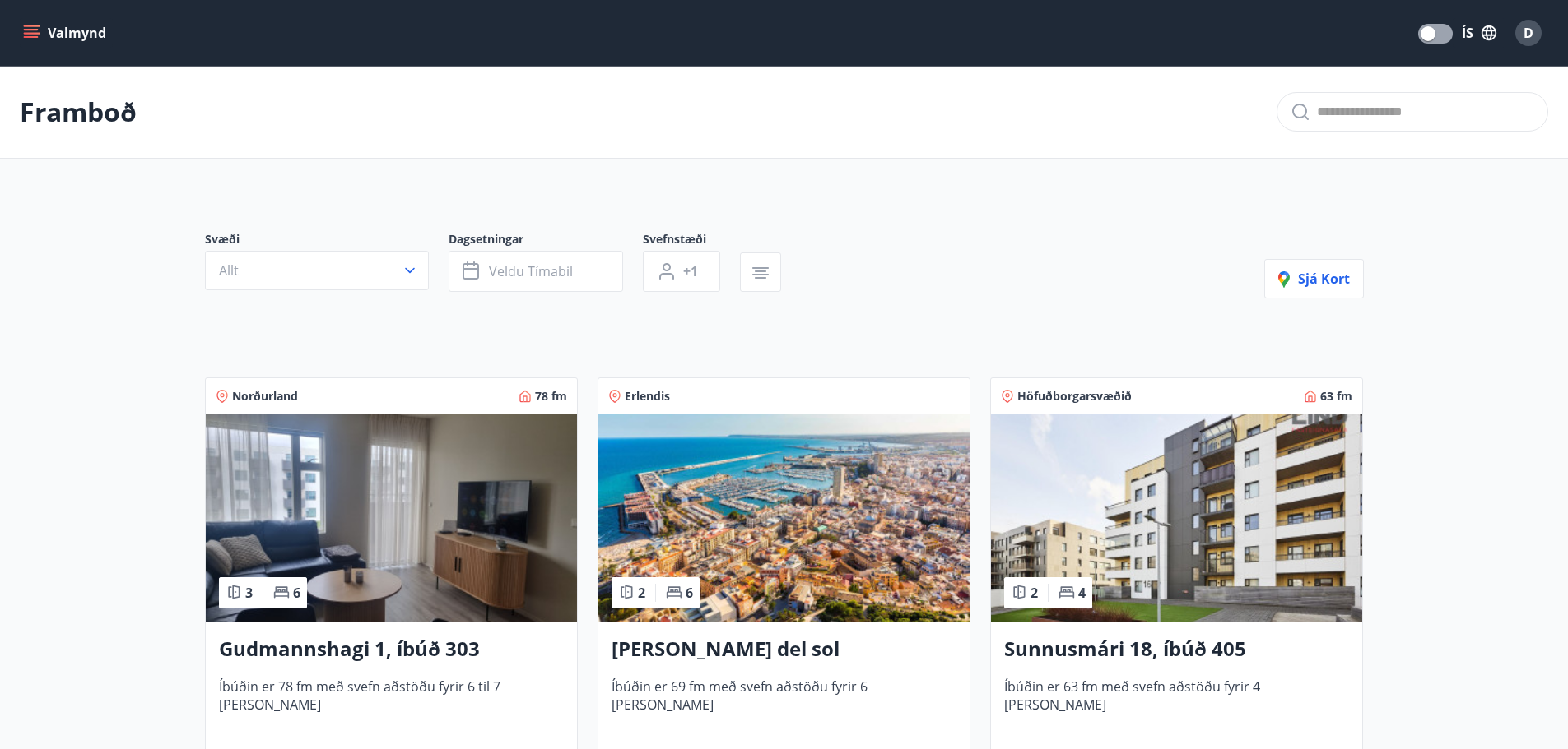
click at [842, 500] on img at bounding box center [783, 518] width 371 height 207
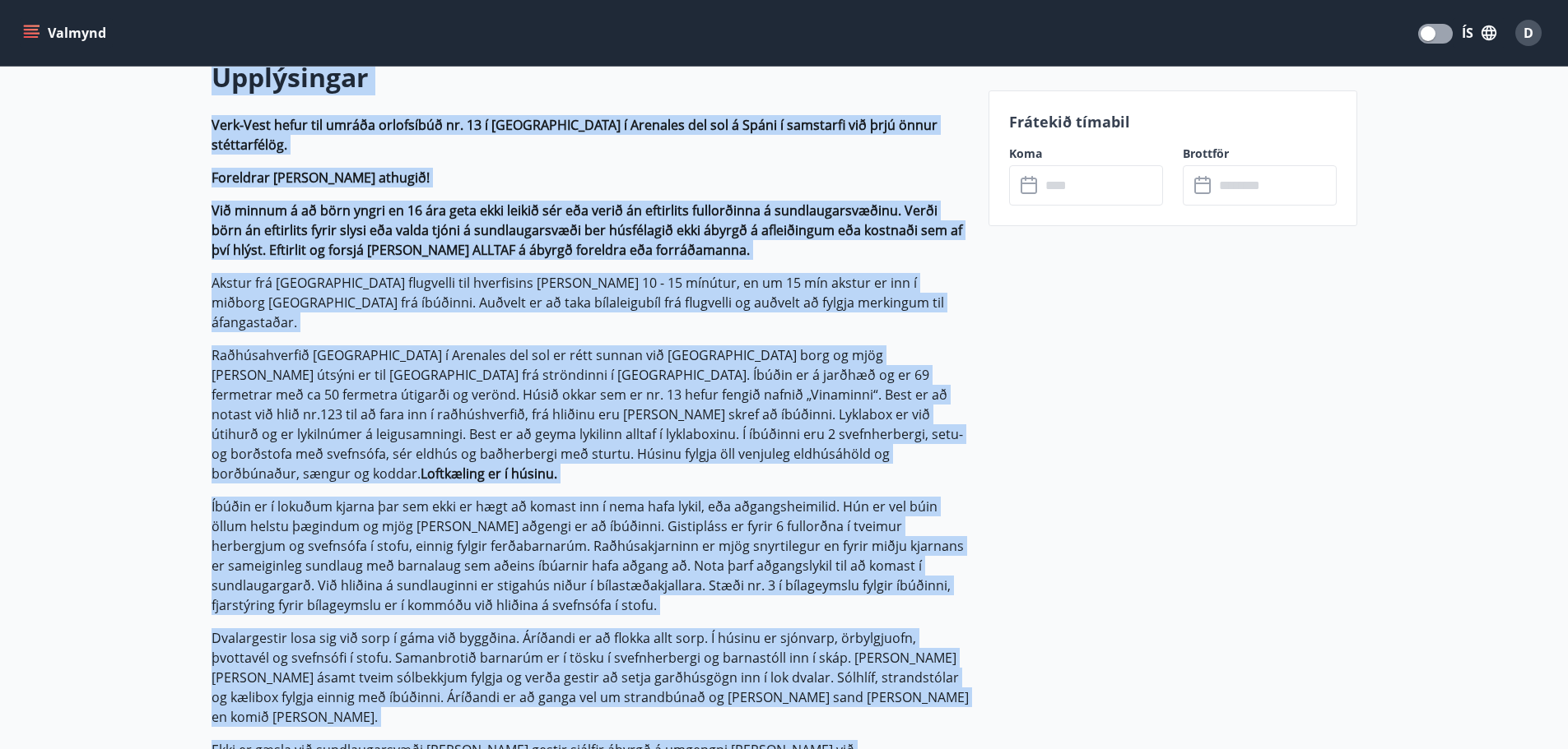
scroll to position [658, 0]
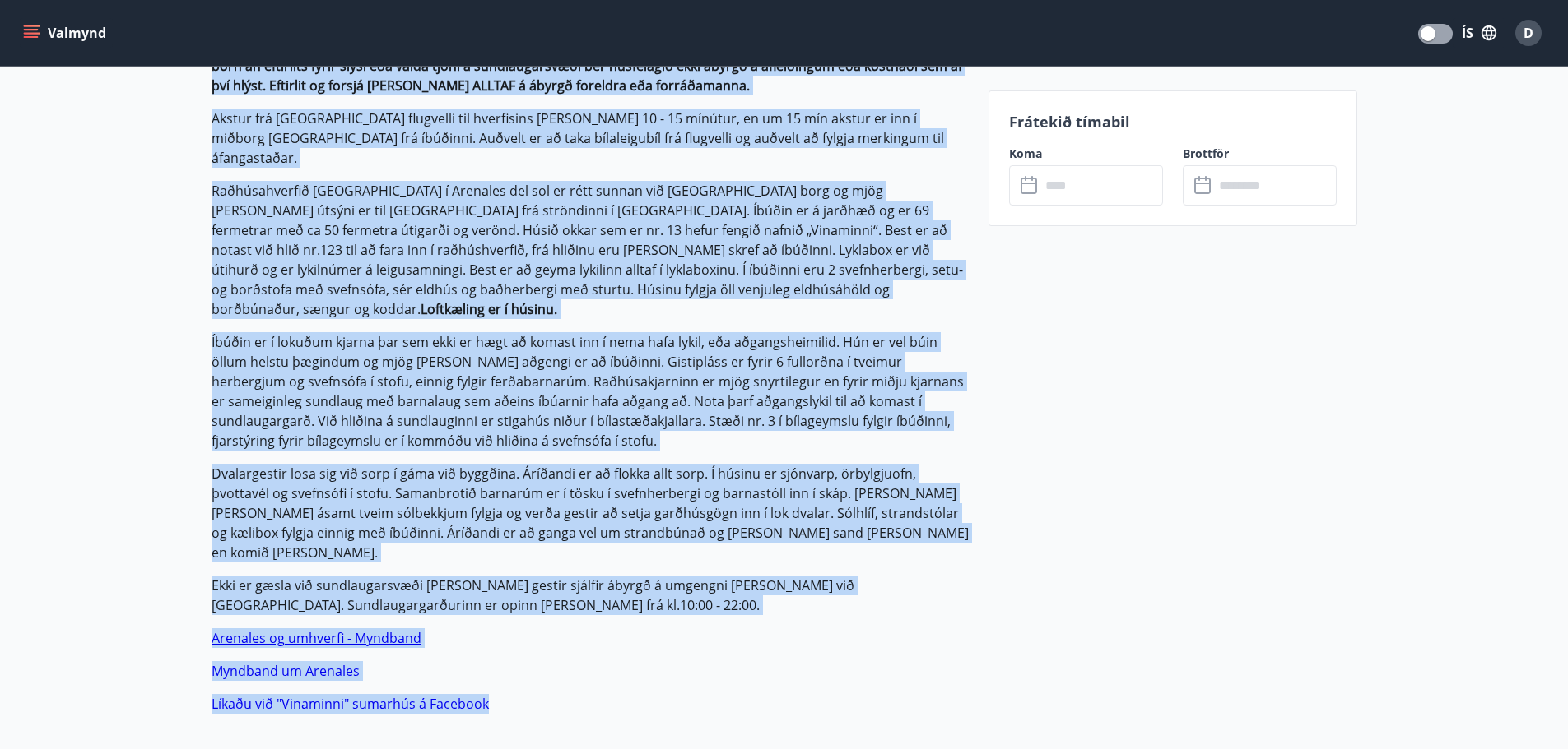
drag, startPoint x: 182, startPoint y: 558, endPoint x: 572, endPoint y: 626, distance: 395.9
click at [526, 371] on p "Íbúðin er í lokuðum kjarna þar sem ekki er hægt að komast inn í nema hafa lykil…" at bounding box center [590, 392] width 757 height 118
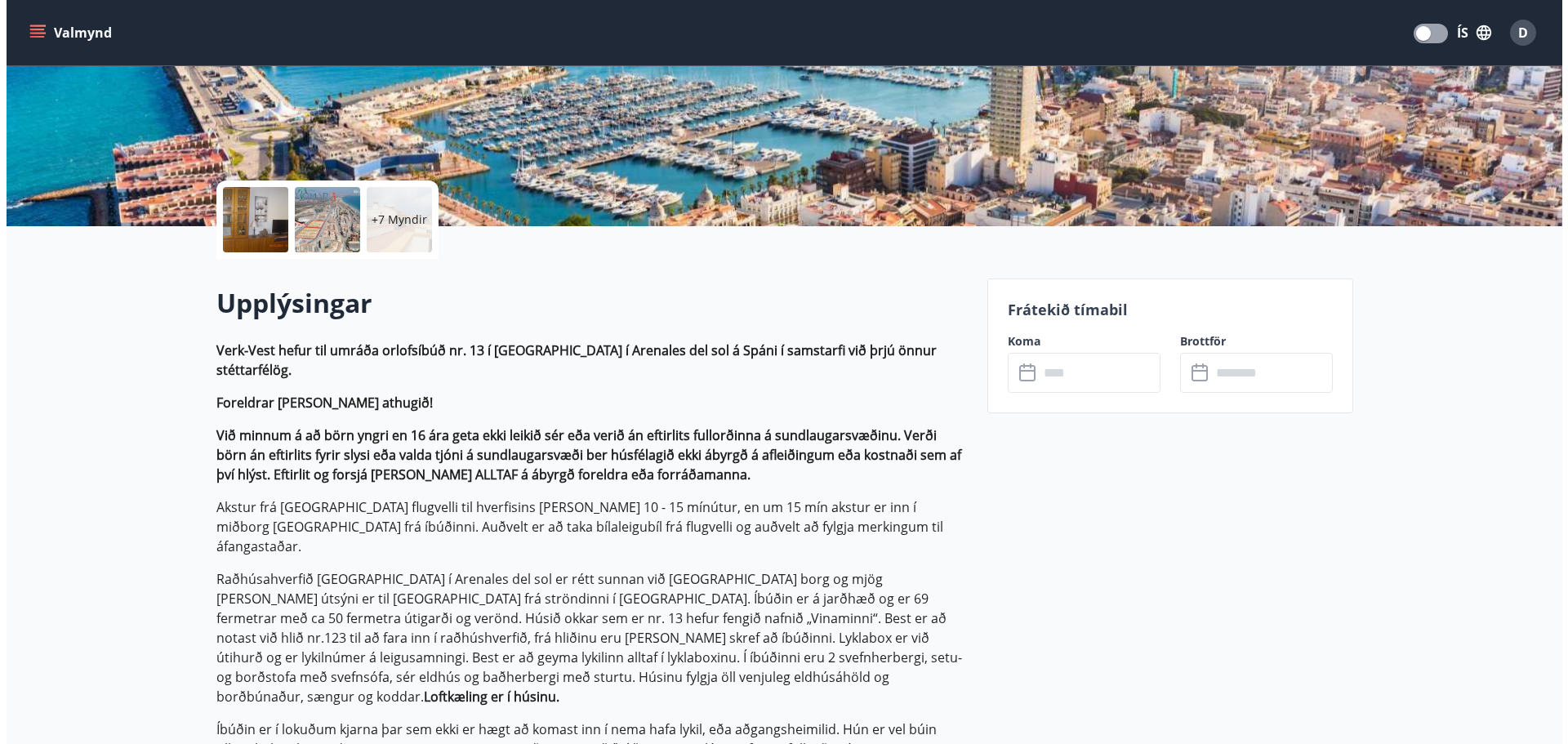
scroll to position [0, 0]
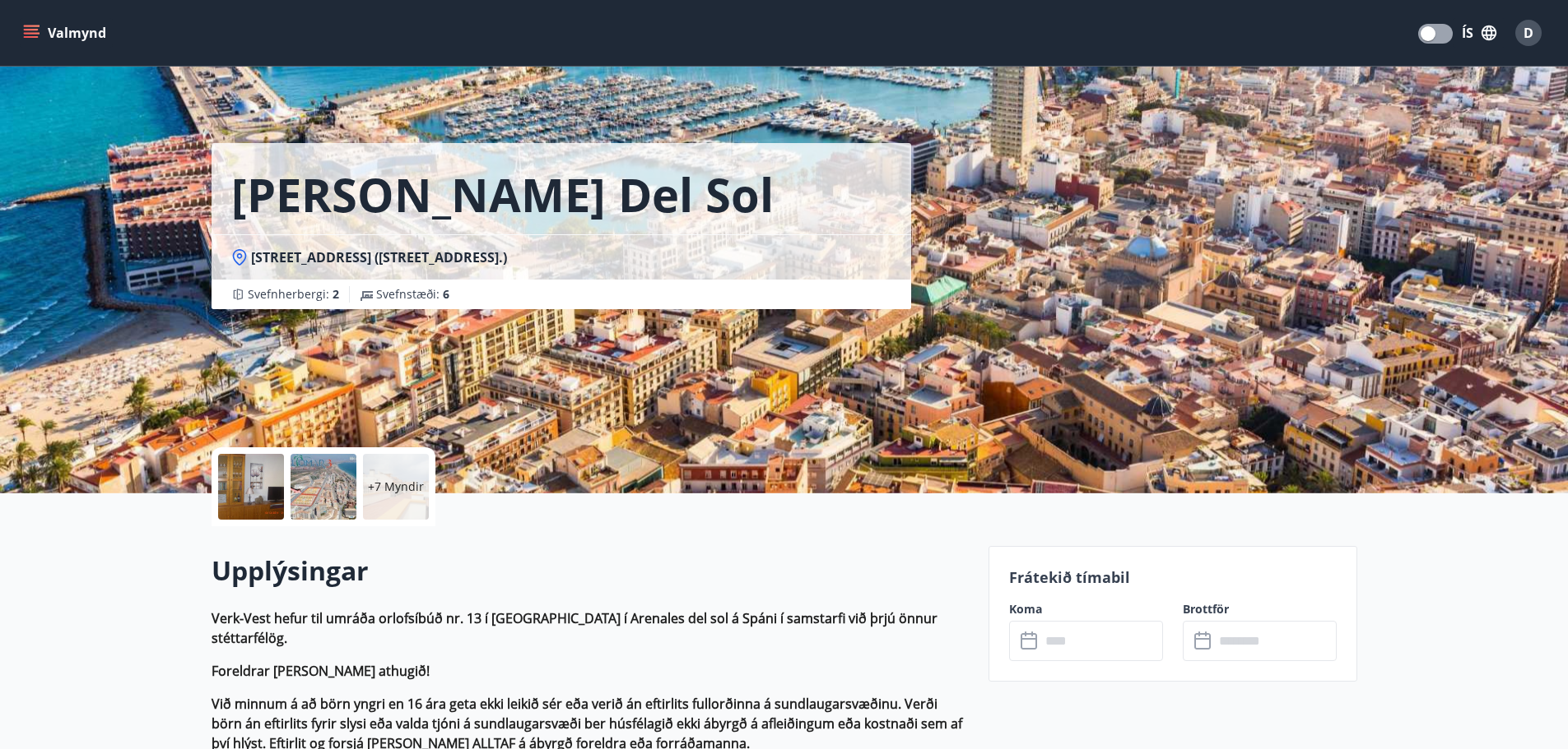
click at [270, 484] on div at bounding box center [250, 486] width 65 height 65
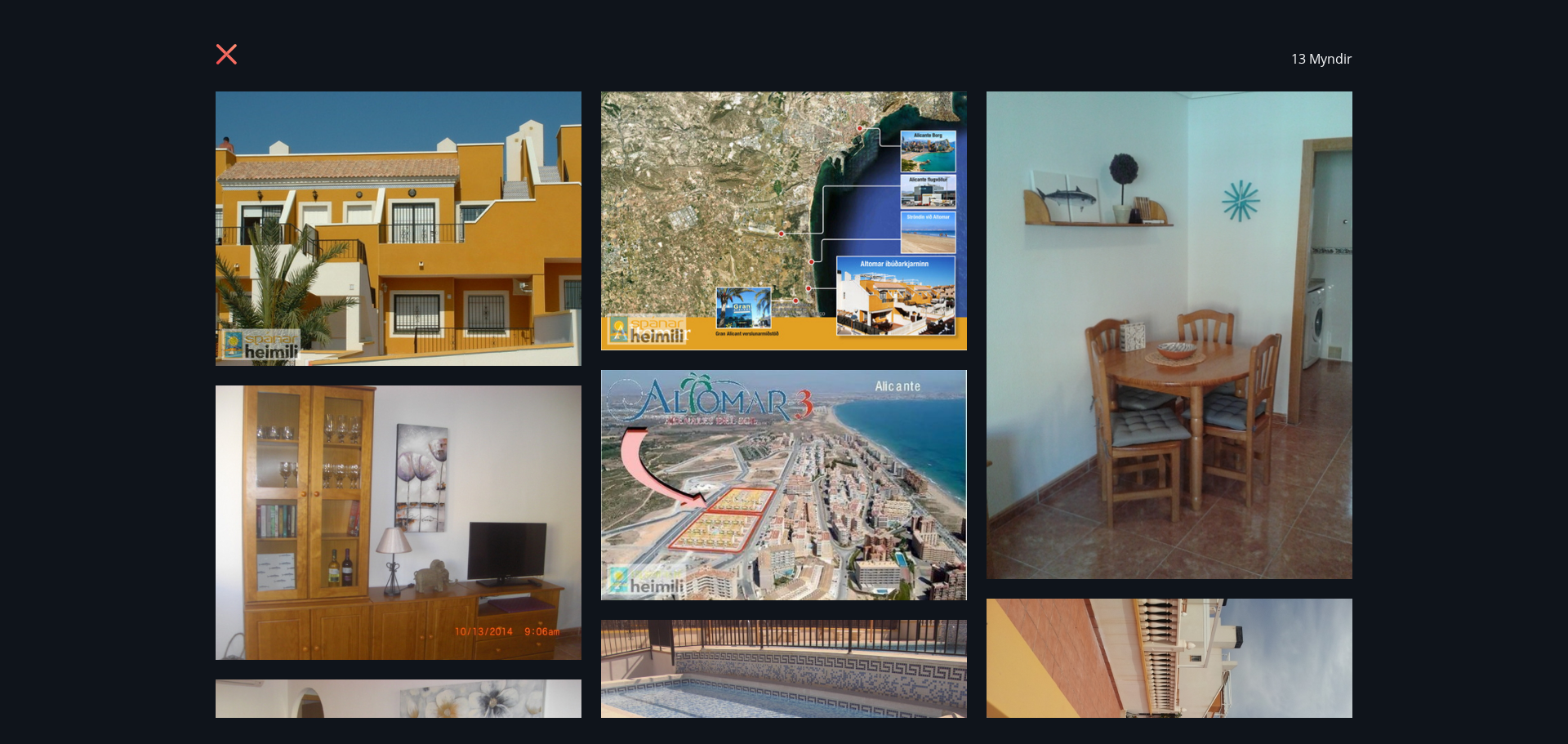
click at [422, 258] on img at bounding box center [399, 228] width 366 height 274
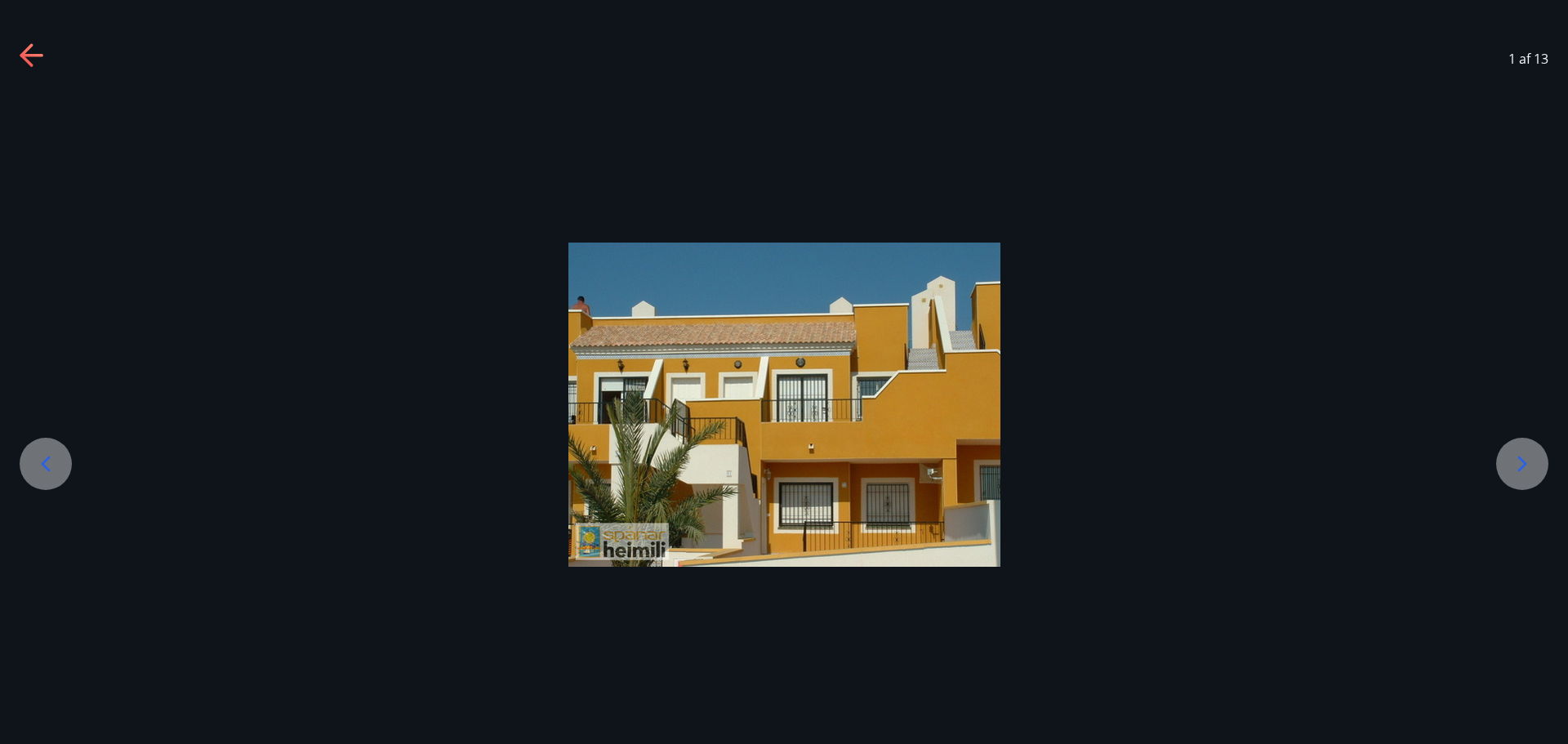
click at [32, 53] on icon at bounding box center [32, 56] width 26 height 26
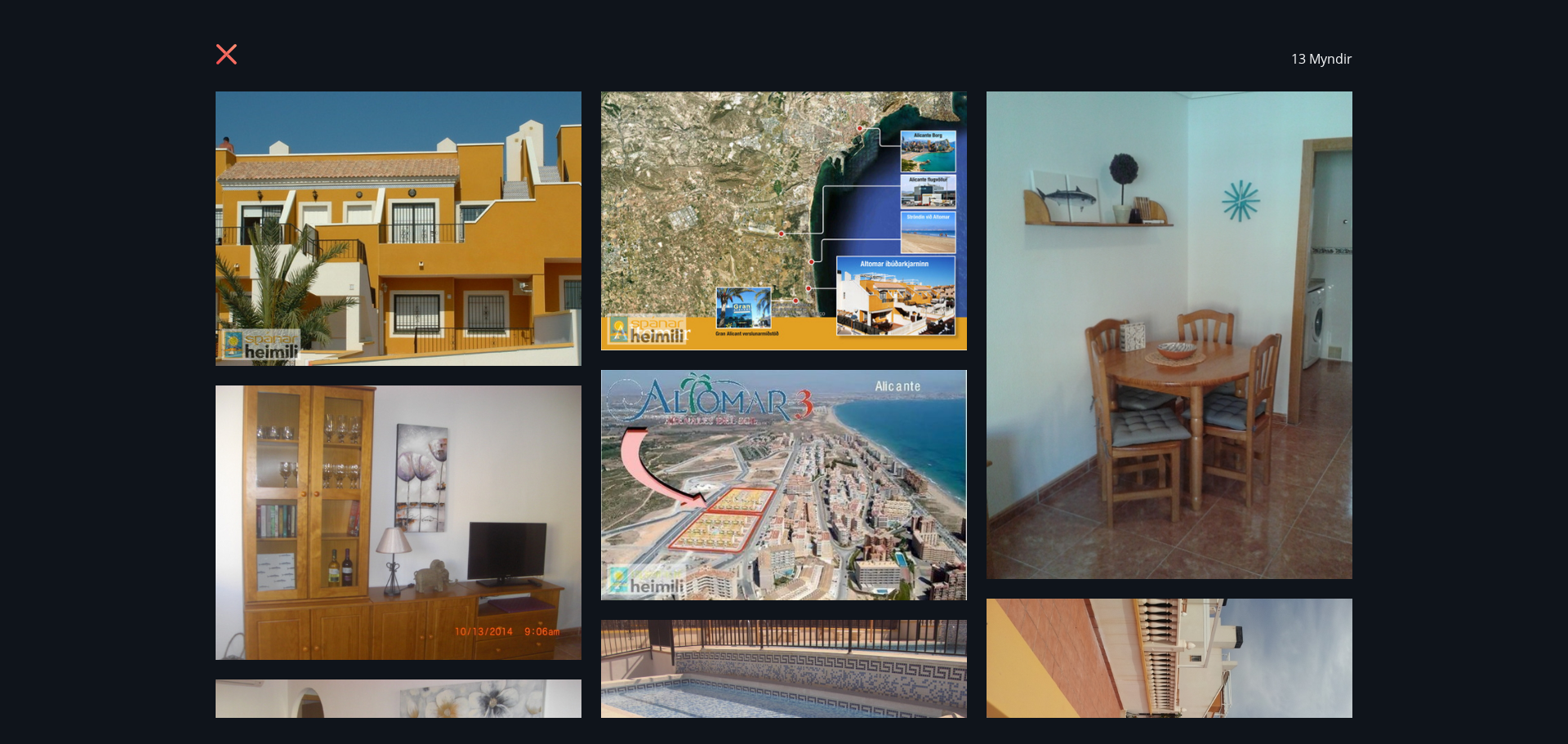
click at [798, 212] on img at bounding box center [783, 220] width 366 height 259
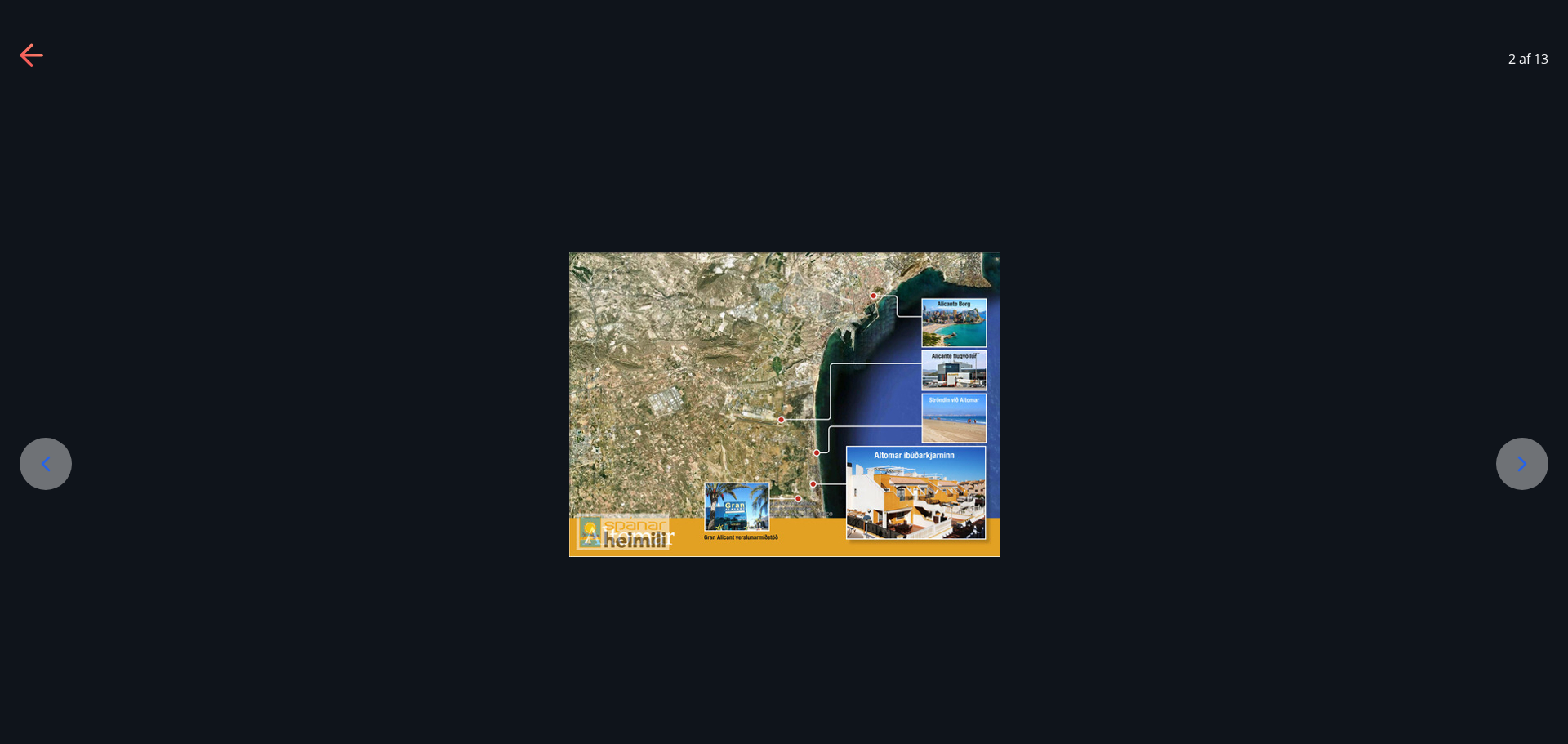
click at [433, 343] on div at bounding box center [784, 404] width 1568 height 305
click at [41, 54] on icon at bounding box center [31, 55] width 23 height 4
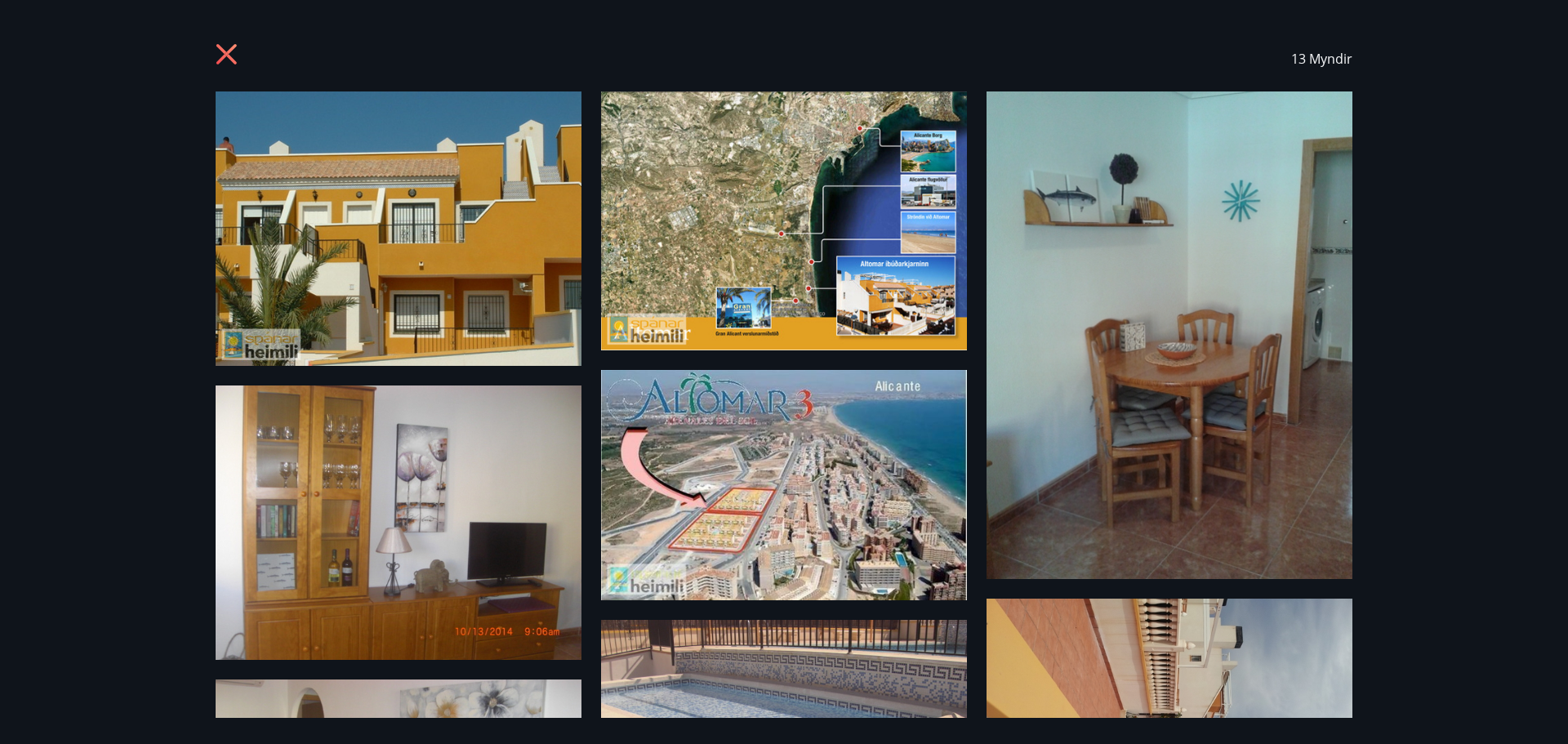
click at [226, 55] on icon at bounding box center [226, 54] width 20 height 20
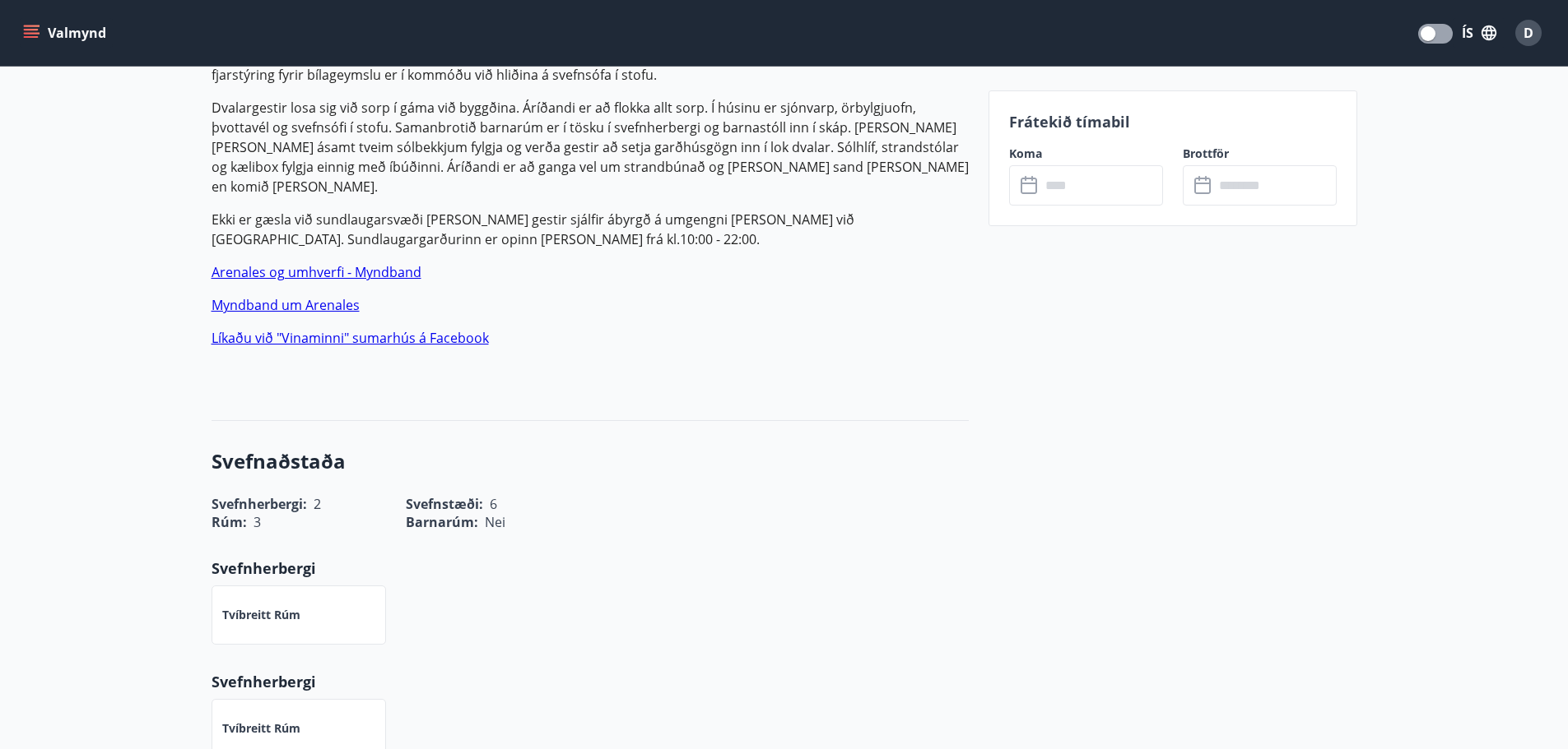
scroll to position [740, 0]
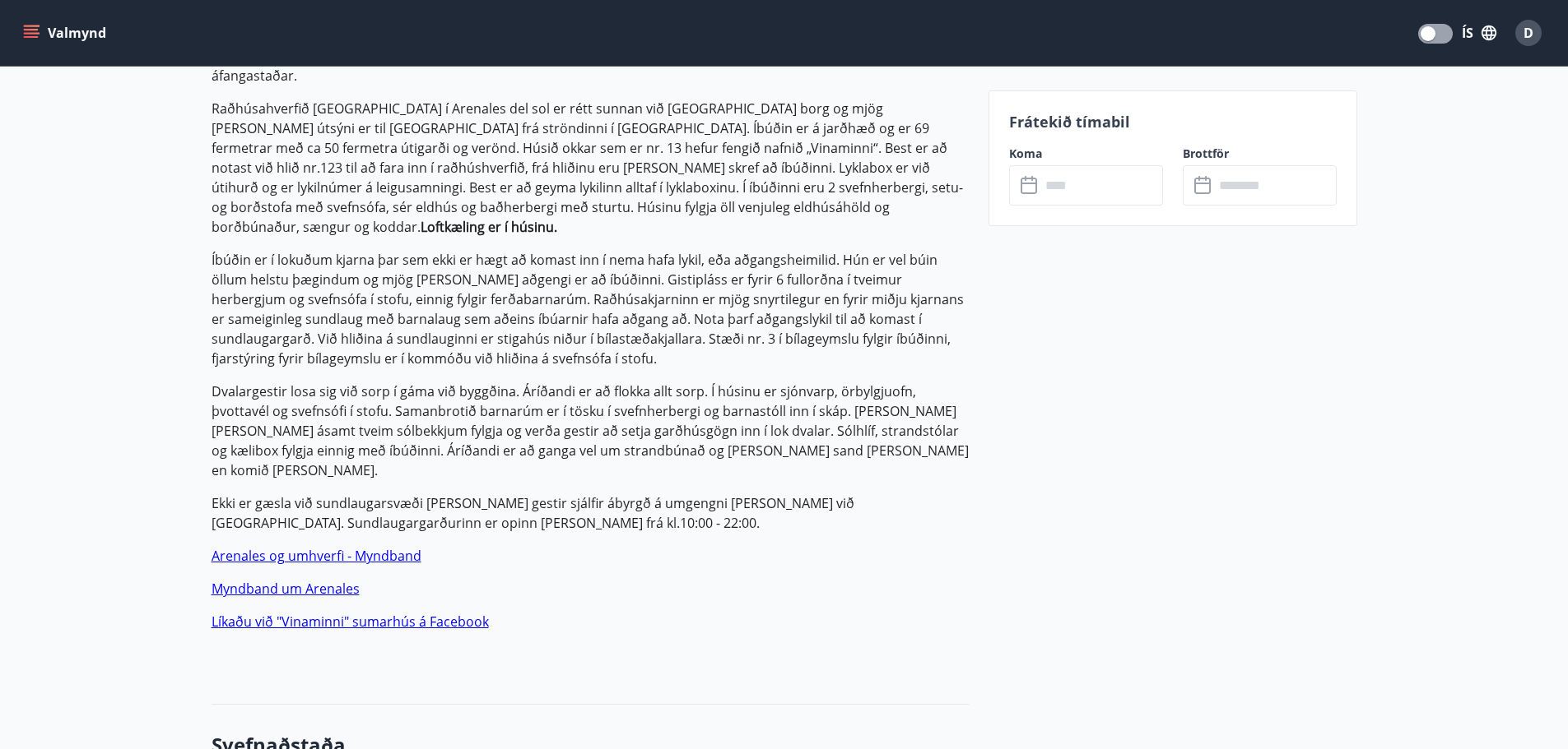
click at [370, 613] on link "Líkaðu við "Vinaminni" sumarhús á Facebook" at bounding box center [350, 622] width 277 height 18
